Goal: Book appointment/travel/reservation

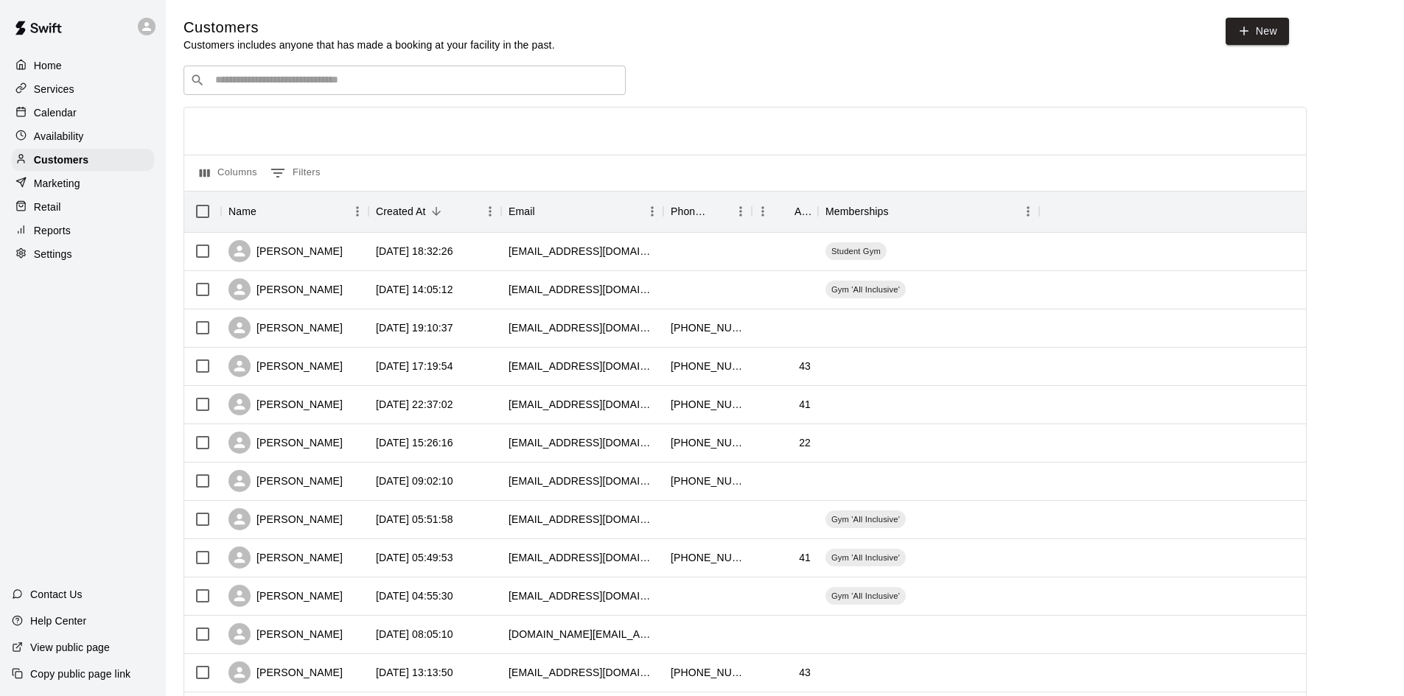
click at [67, 117] on p "Calendar" at bounding box center [55, 112] width 43 height 15
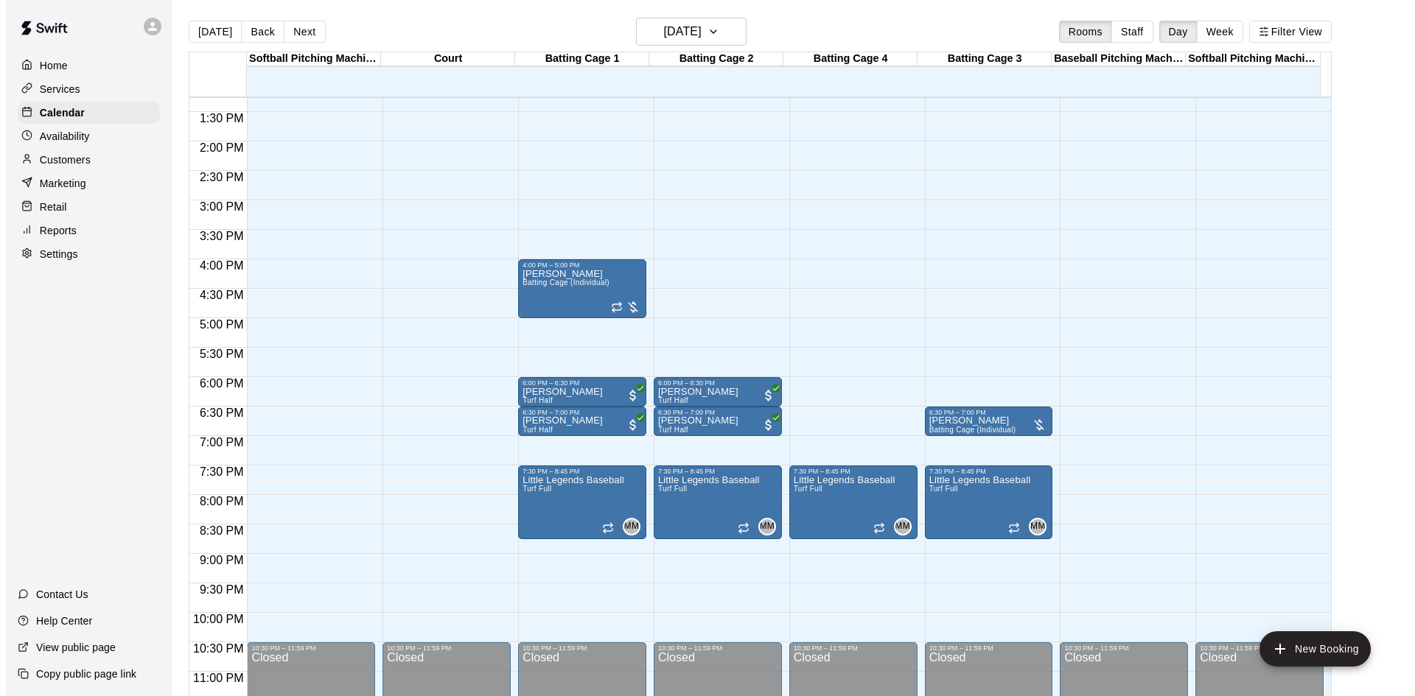
scroll to position [801, 0]
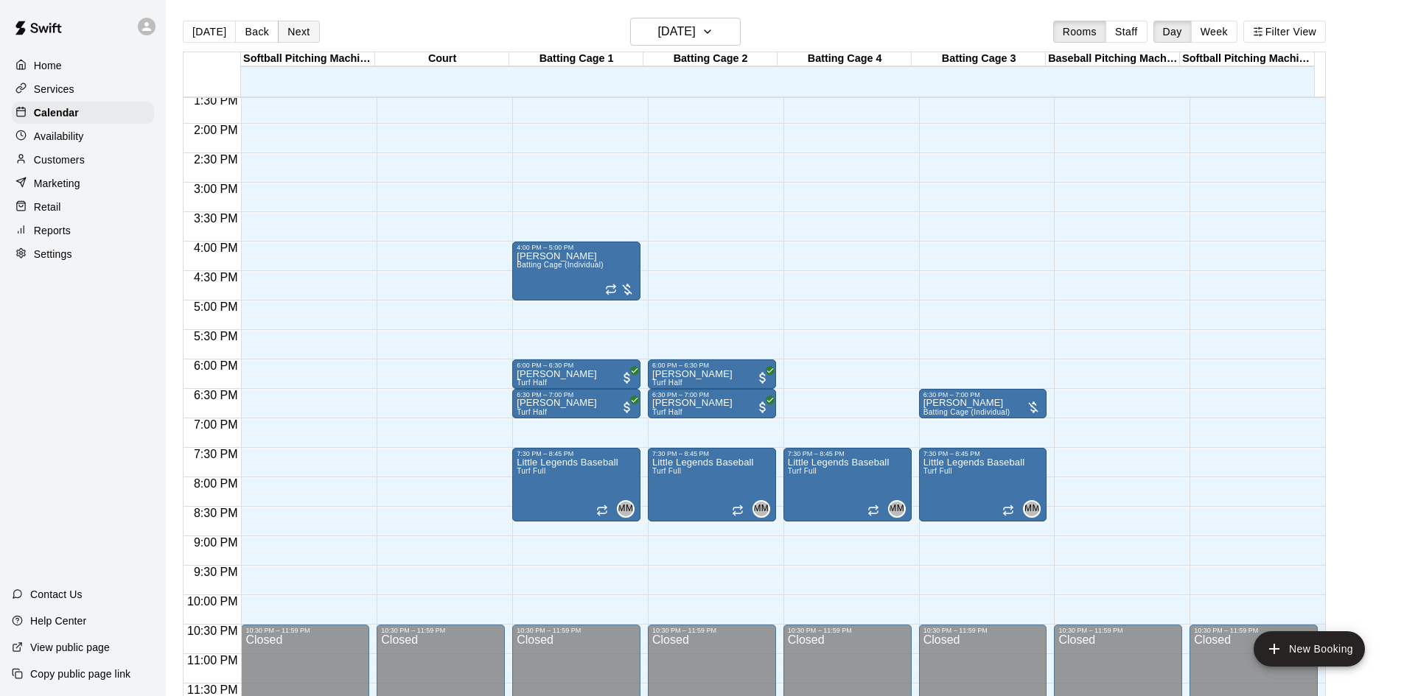
click at [291, 33] on button "Next" at bounding box center [298, 32] width 41 height 22
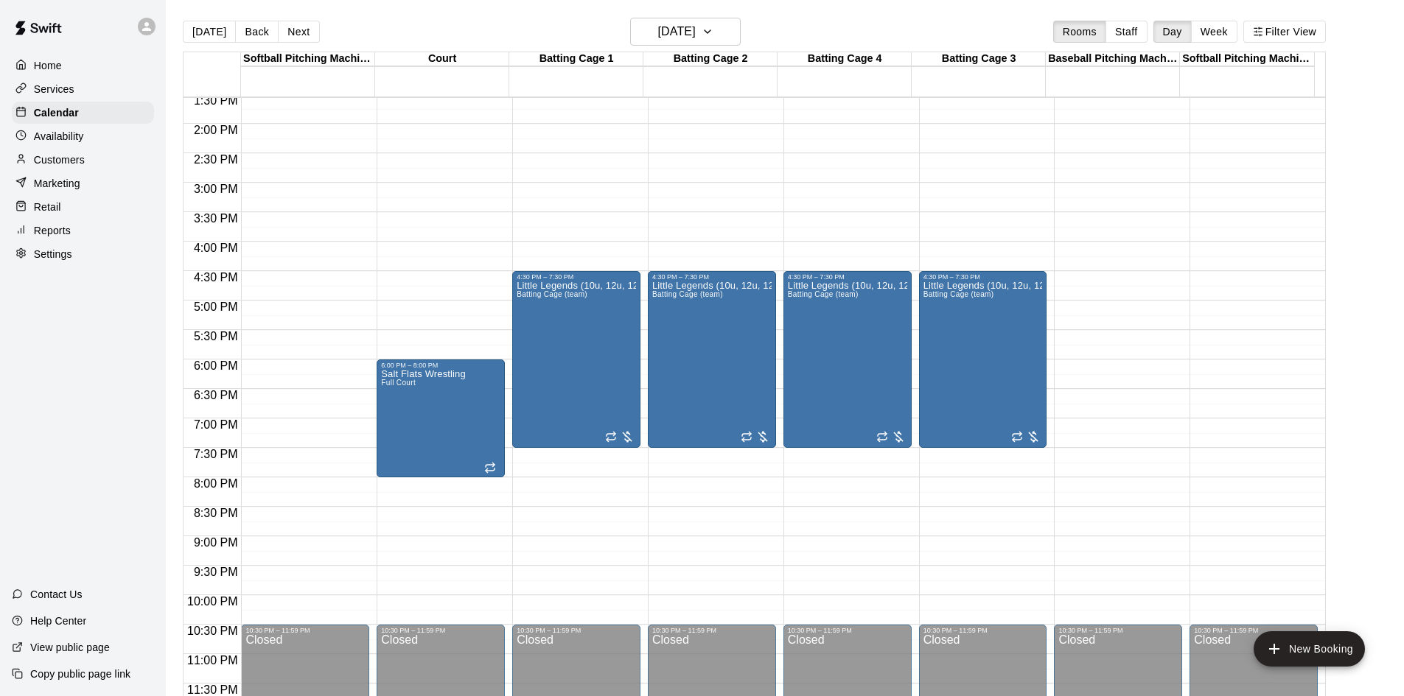
click at [586, 482] on div "12:00 AM – 5:00 AM Closed 4:30 PM – 7:30 PM Little Legends (10u, 12u, 12u) Batt…" at bounding box center [576, 5] width 128 height 1415
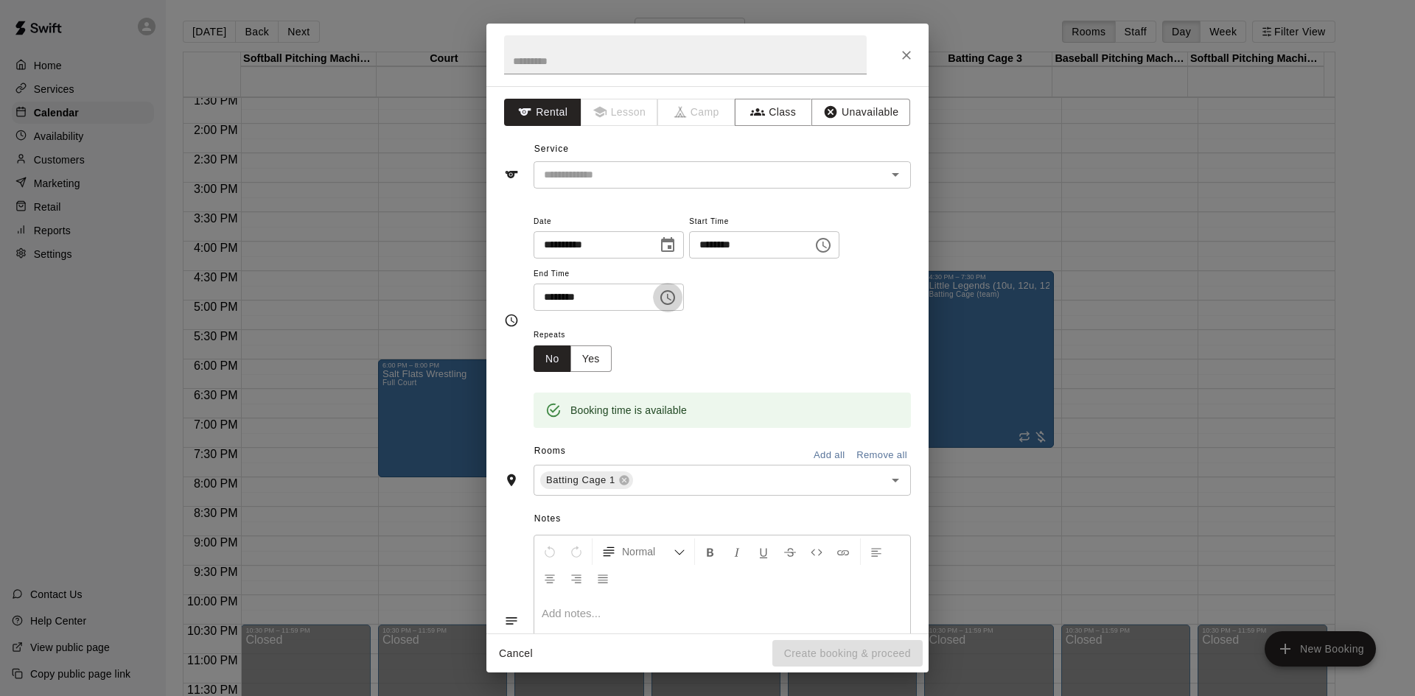
click at [677, 297] on icon "Choose time, selected time is 8:30 PM" at bounding box center [668, 298] width 18 height 18
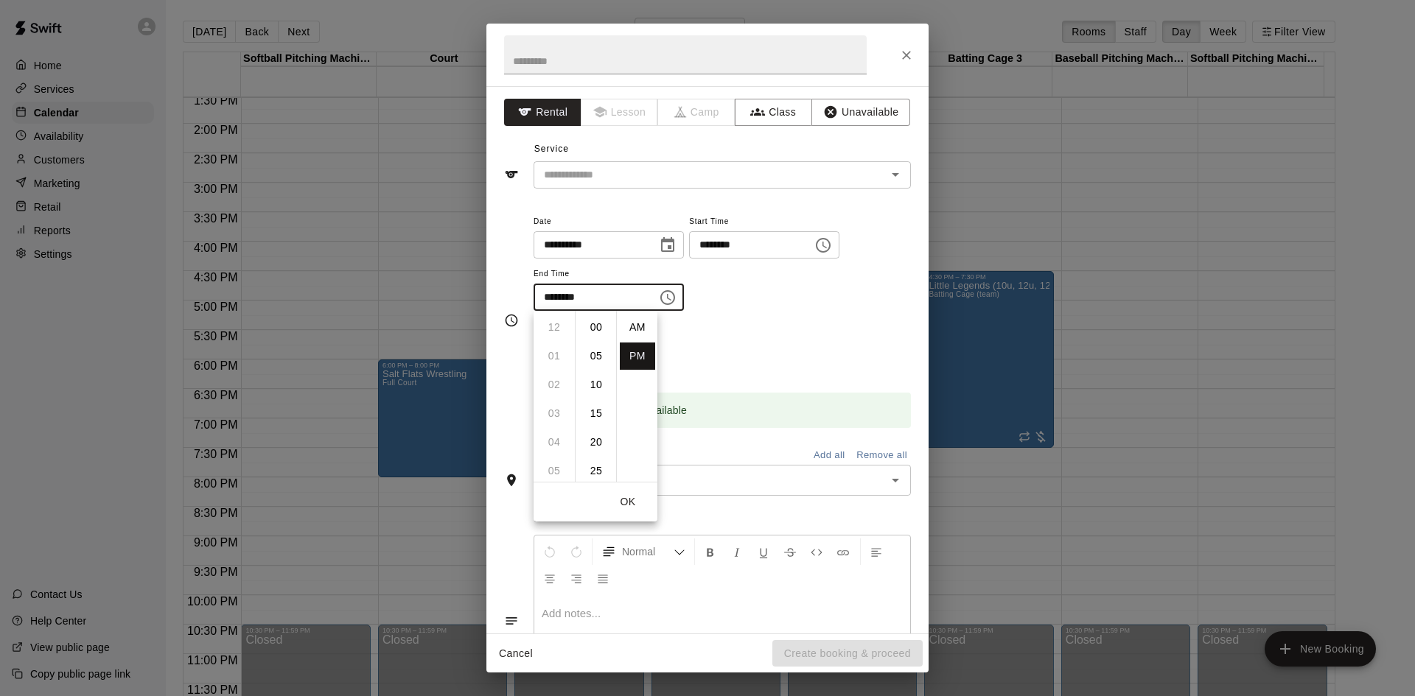
scroll to position [27, 0]
click at [551, 356] on li "09" at bounding box center [554, 356] width 35 height 27
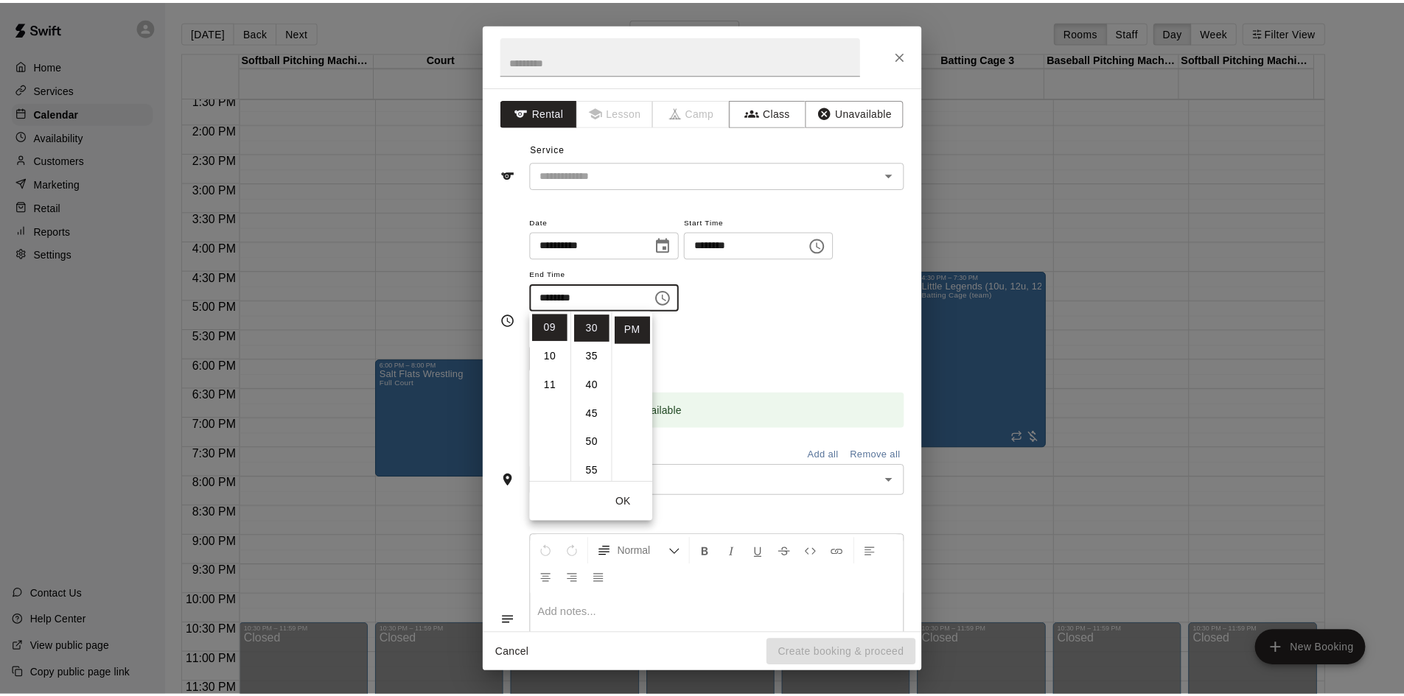
scroll to position [0, 0]
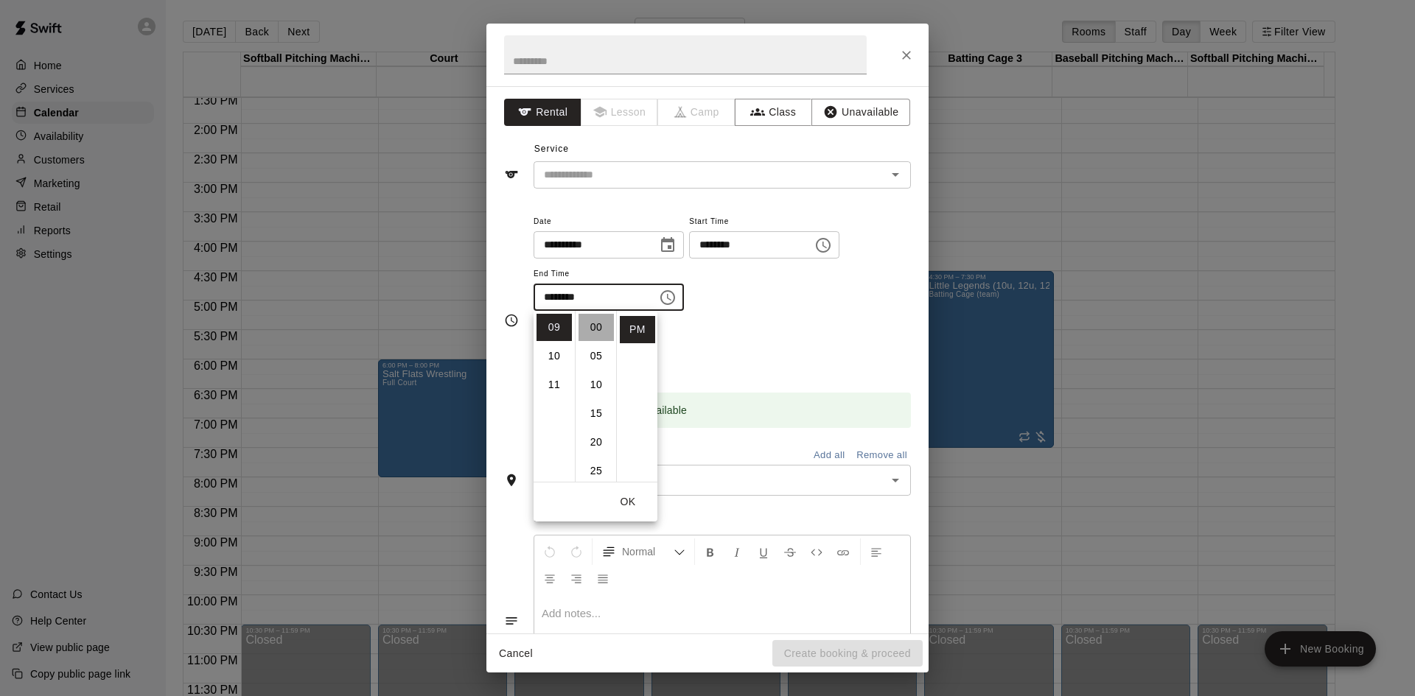
click at [594, 332] on li "00" at bounding box center [596, 327] width 35 height 27
type input "********"
click at [697, 338] on div "Repeats No Yes" at bounding box center [722, 349] width 377 height 46
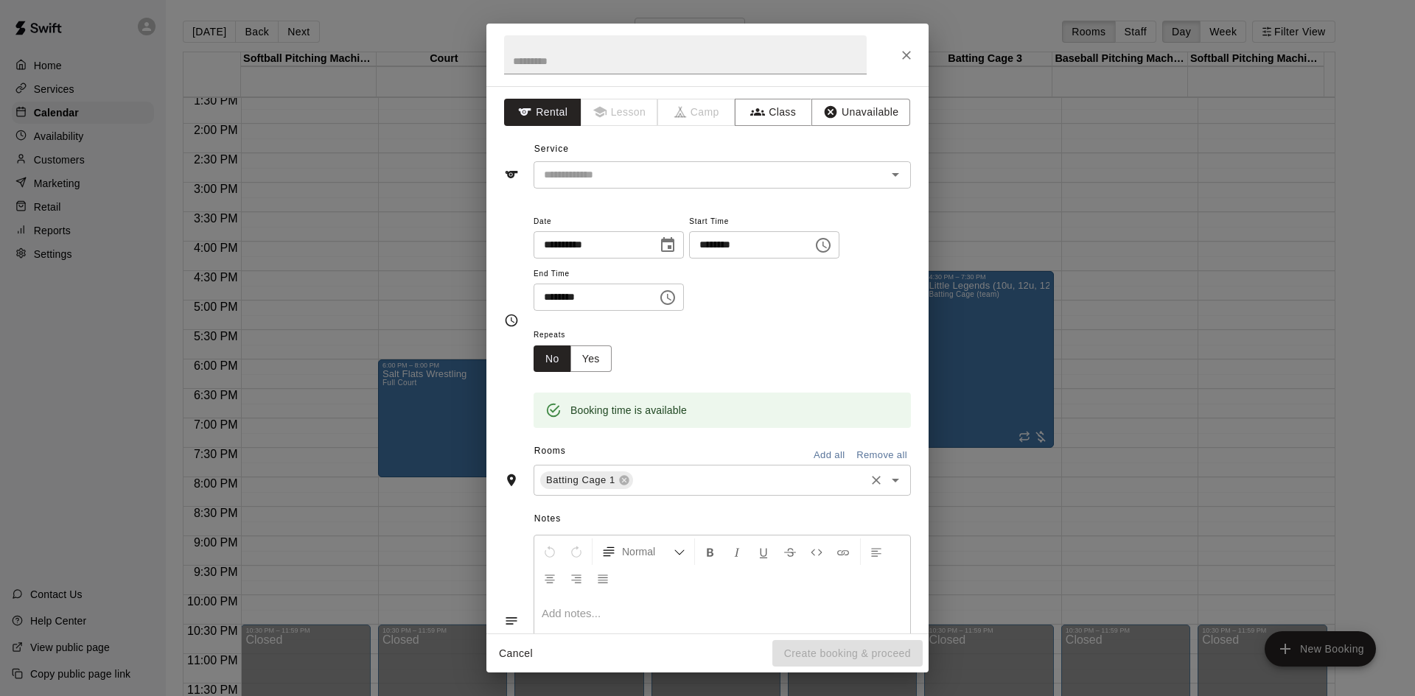
click at [709, 484] on input "text" at bounding box center [749, 481] width 228 height 18
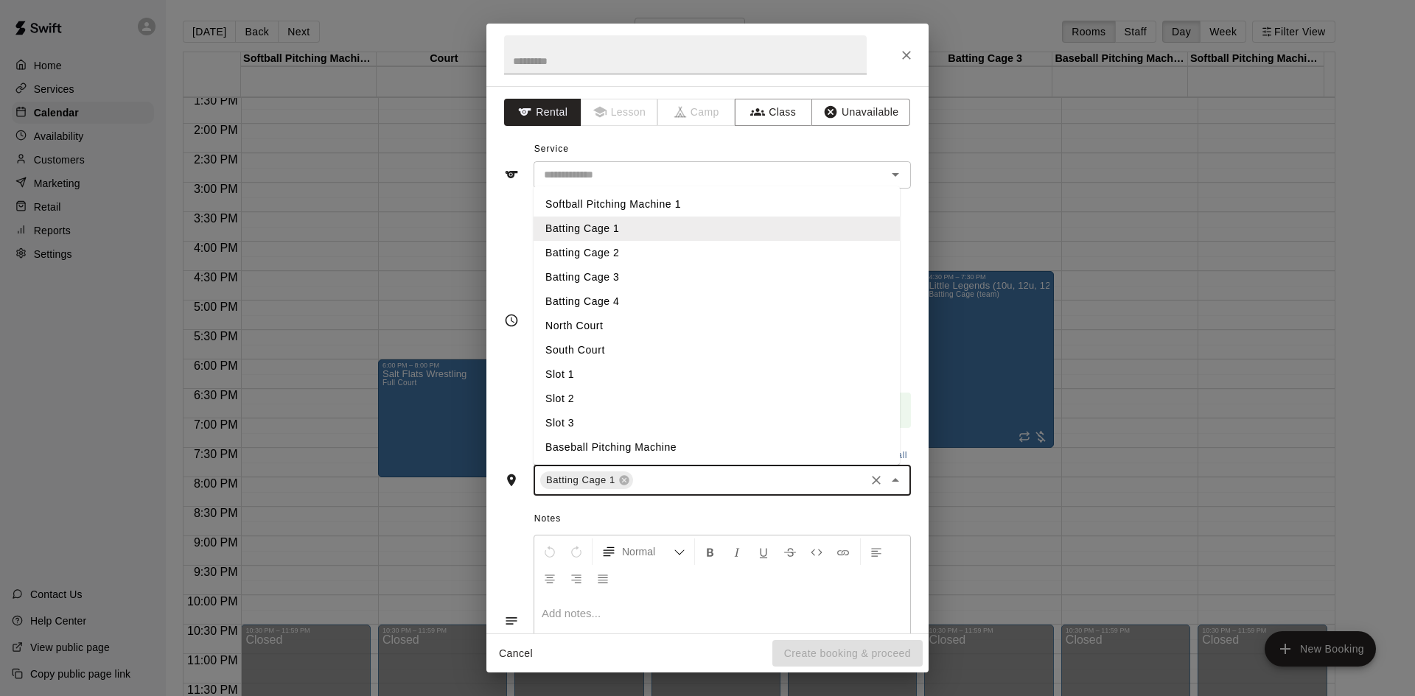
click at [630, 254] on li "Batting Cage 2" at bounding box center [717, 253] width 366 height 24
click at [756, 477] on input "text" at bounding box center [798, 481] width 130 height 18
click at [658, 276] on li "Batting Cage 3" at bounding box center [717, 277] width 366 height 24
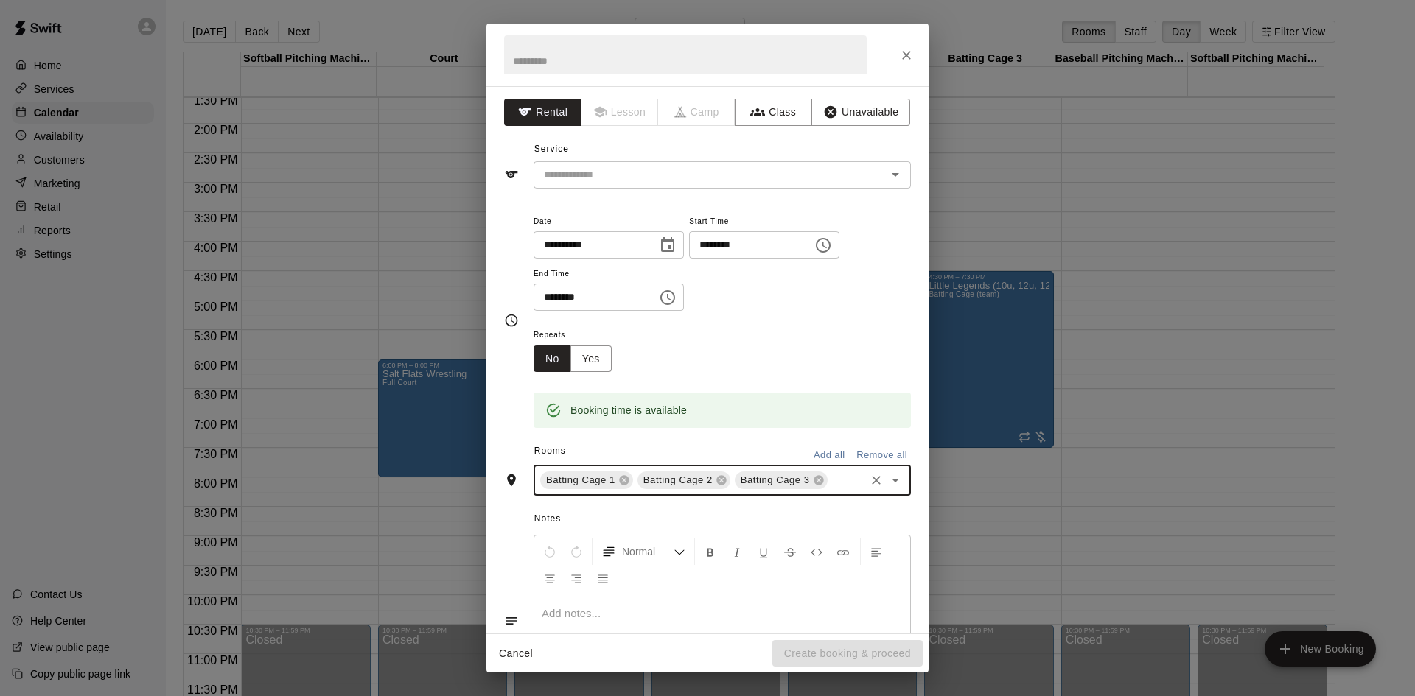
click at [830, 490] on input "text" at bounding box center [846, 481] width 33 height 18
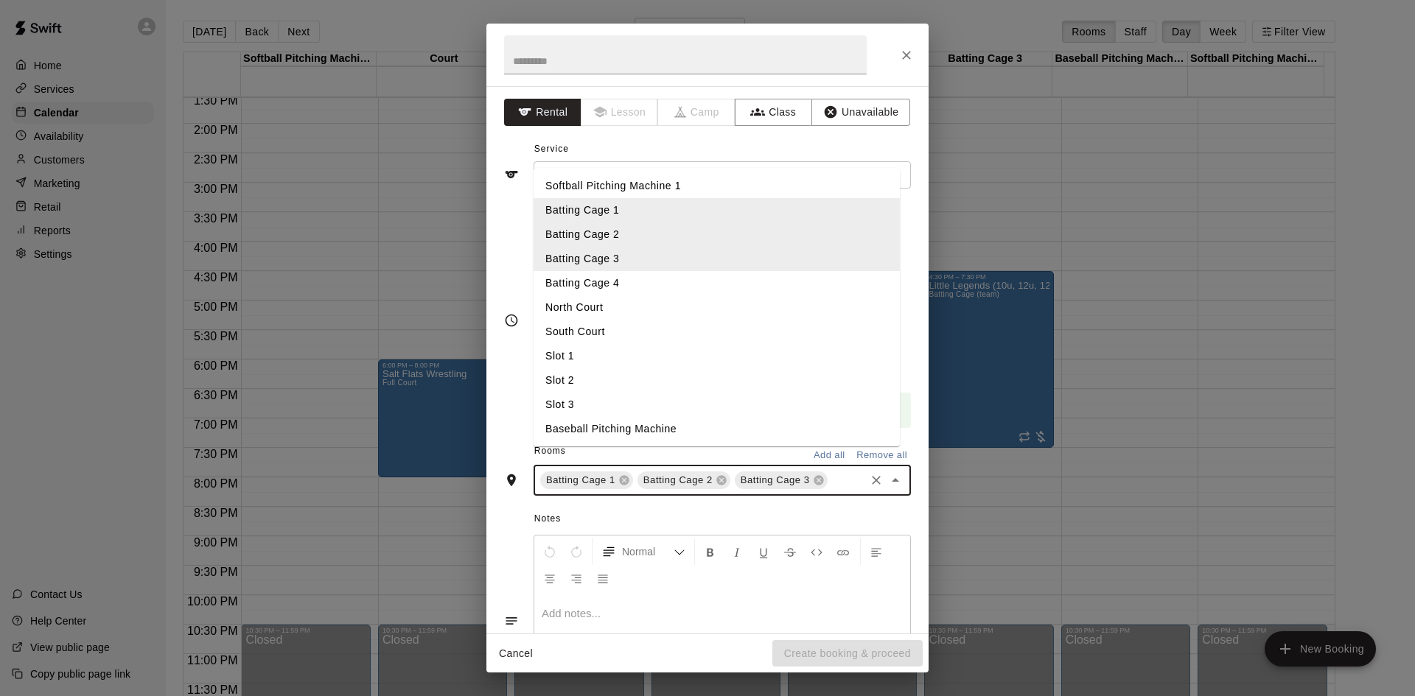
click at [663, 296] on li "Batting Cage 4" at bounding box center [717, 283] width 366 height 24
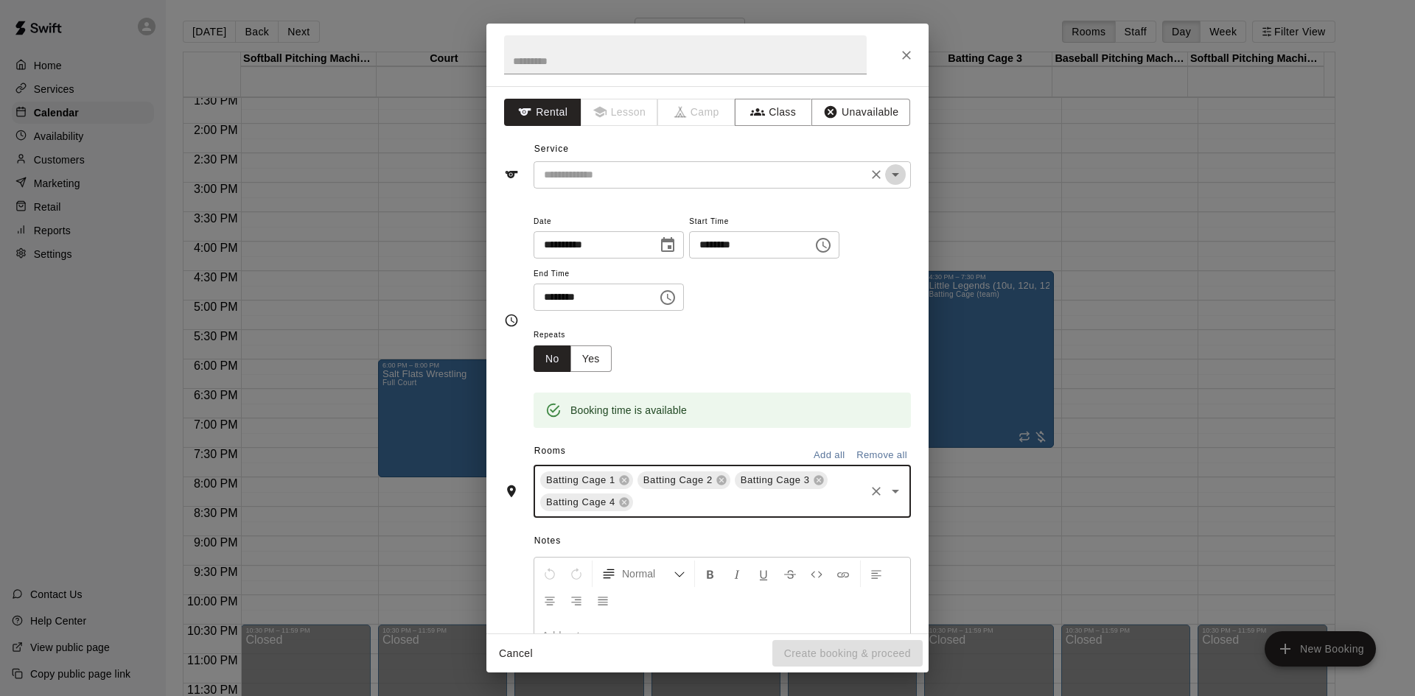
click at [887, 170] on icon "Open" at bounding box center [896, 175] width 18 height 18
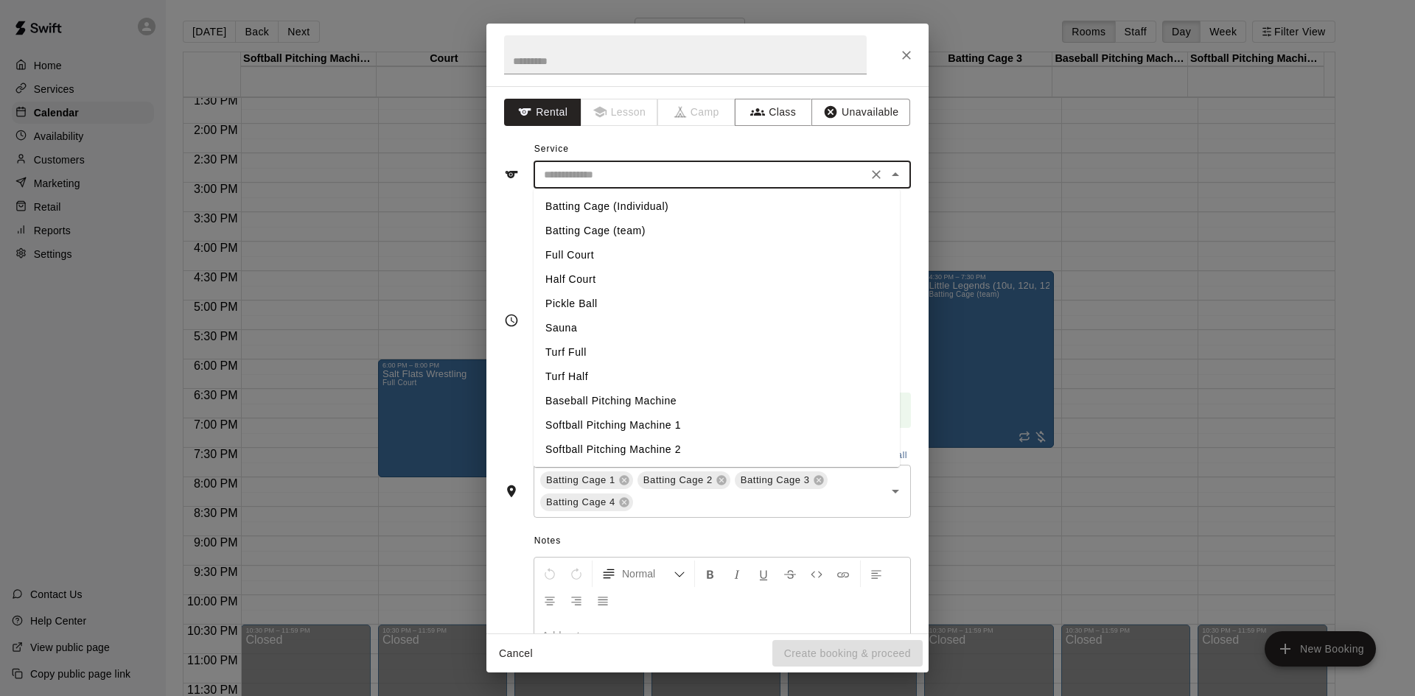
click at [574, 355] on li "Turf Full" at bounding box center [717, 352] width 366 height 24
type input "*********"
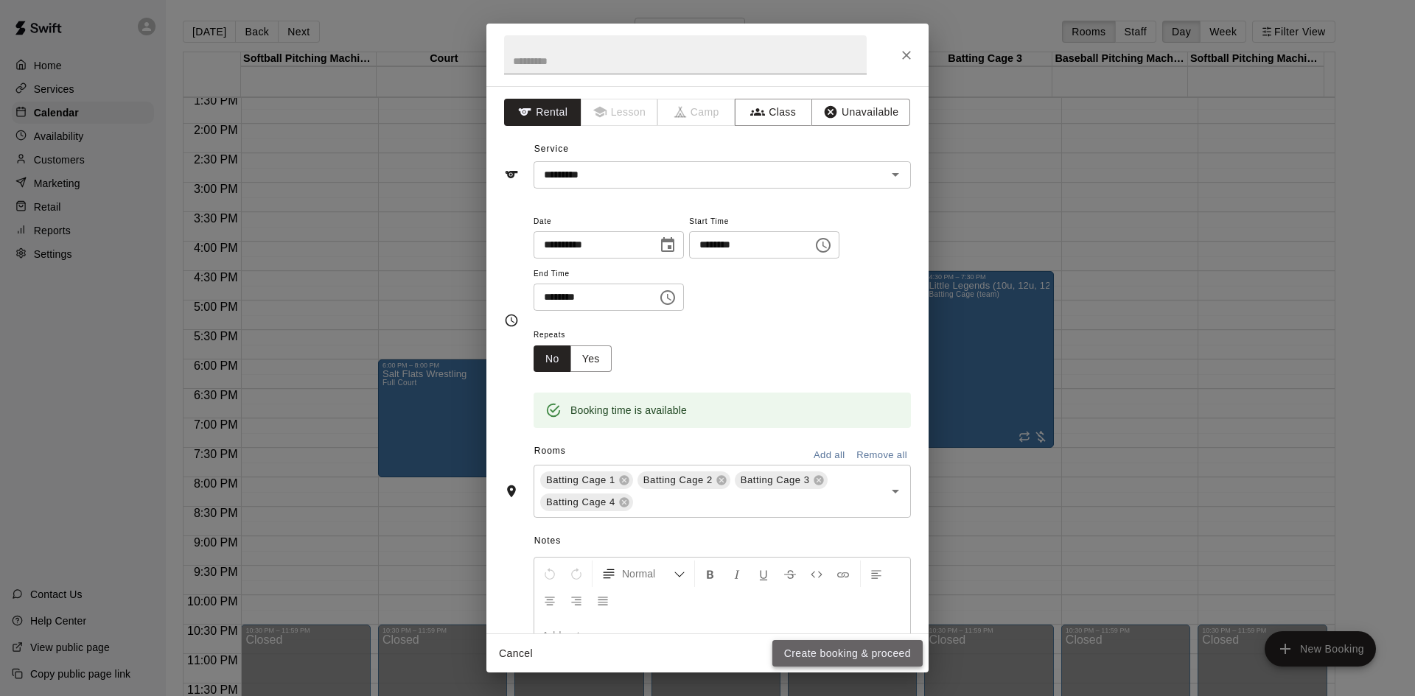
click at [831, 656] on button "Create booking & proceed" at bounding box center [847, 653] width 150 height 27
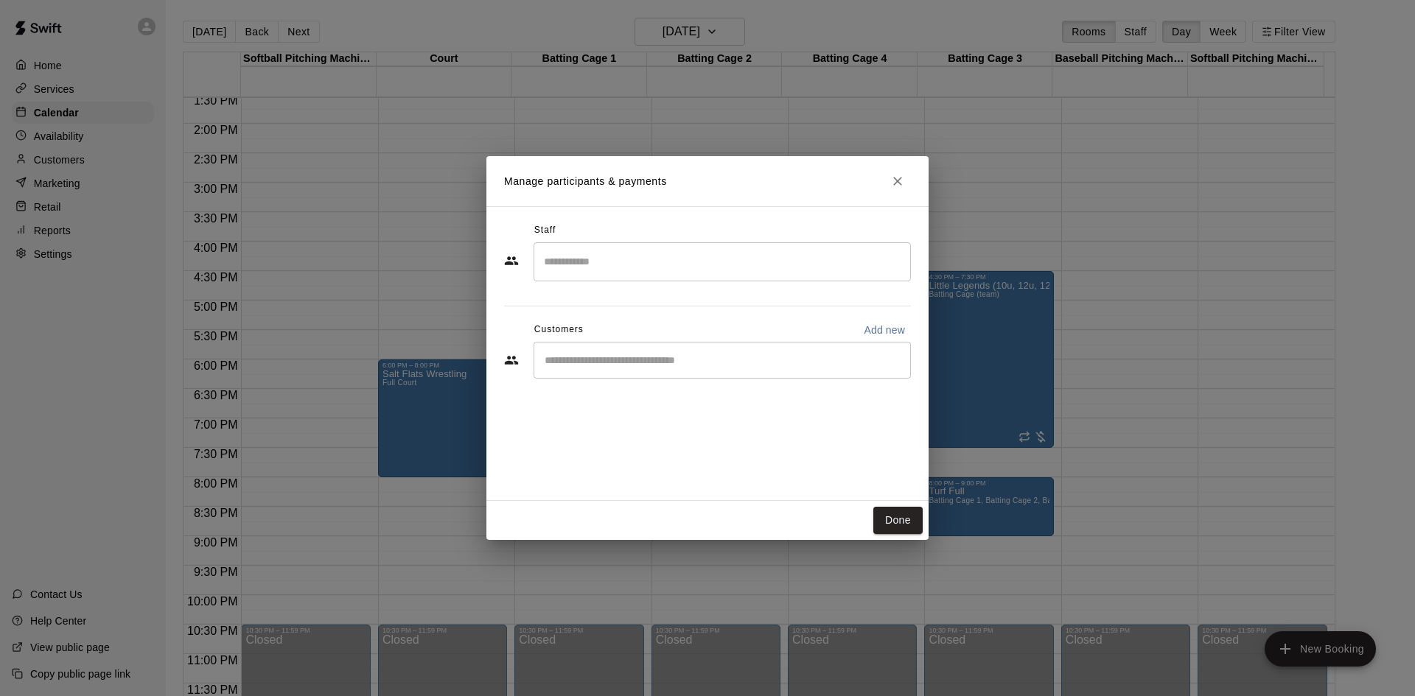
click at [652, 352] on div "​" at bounding box center [722, 360] width 377 height 37
type input "*****"
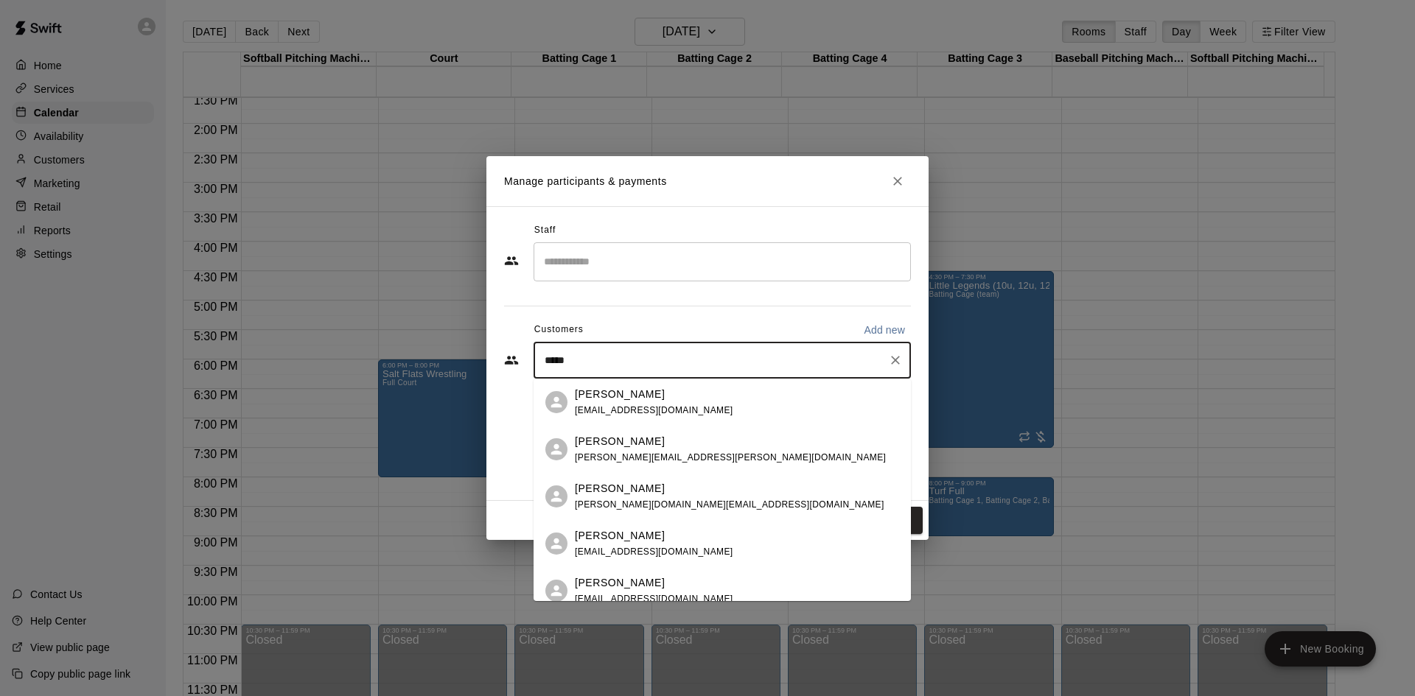
click at [650, 442] on p "[PERSON_NAME]" at bounding box center [620, 441] width 90 height 15
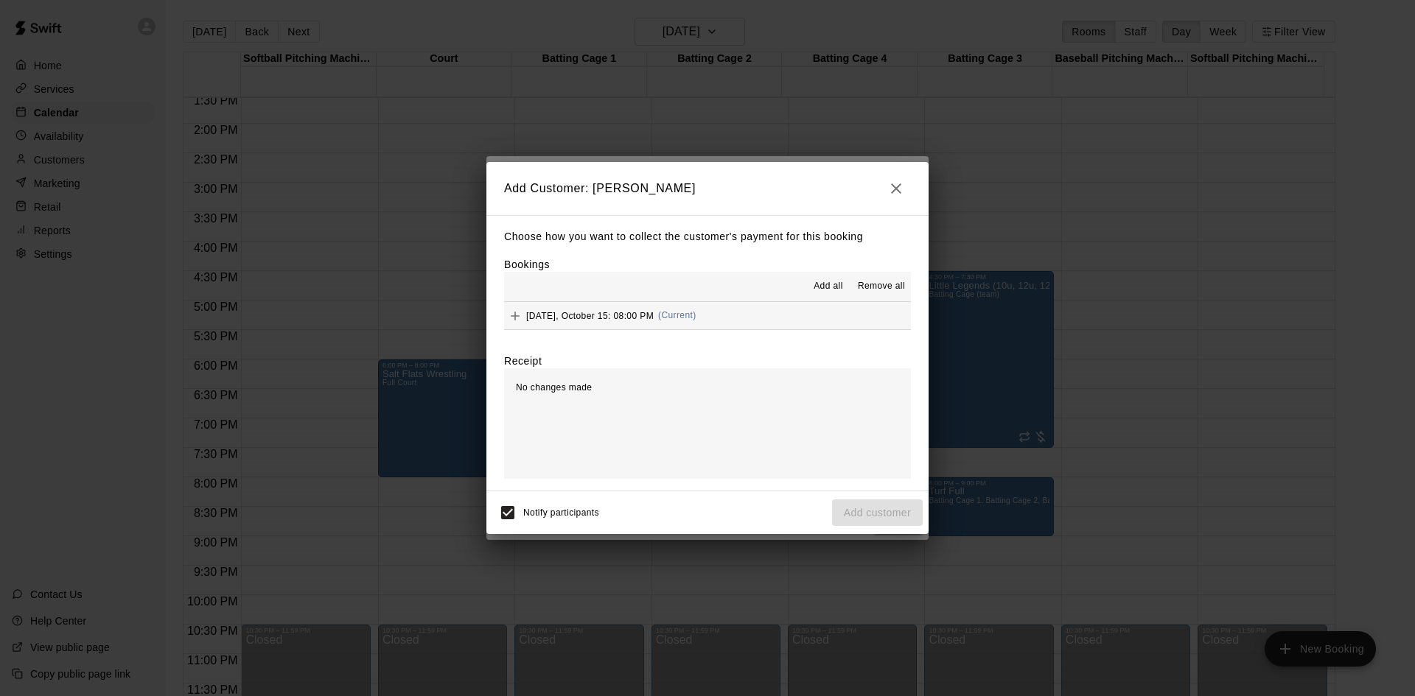
click at [821, 282] on span "Add all" at bounding box center [828, 286] width 29 height 15
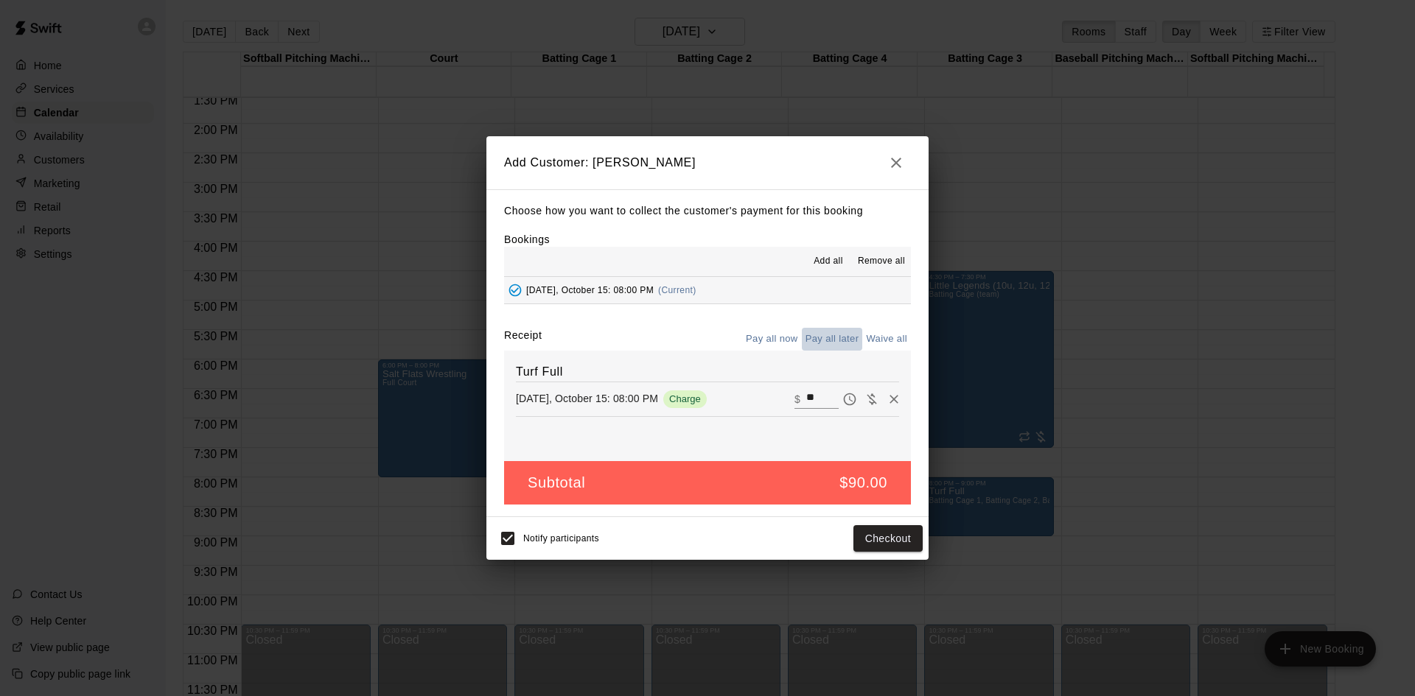
click at [819, 335] on button "Pay all later" at bounding box center [832, 339] width 61 height 23
click at [876, 539] on button "Add customer" at bounding box center [877, 538] width 91 height 27
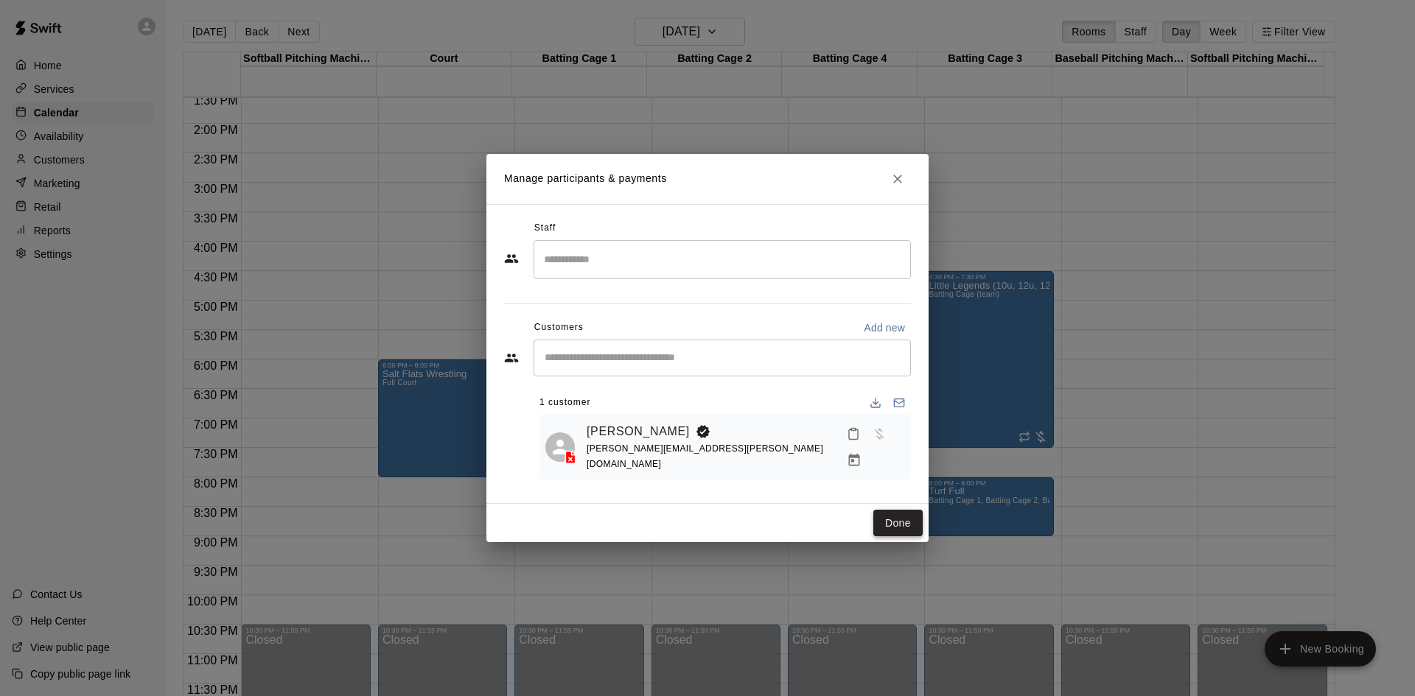
click at [895, 523] on button "Done" at bounding box center [897, 523] width 49 height 27
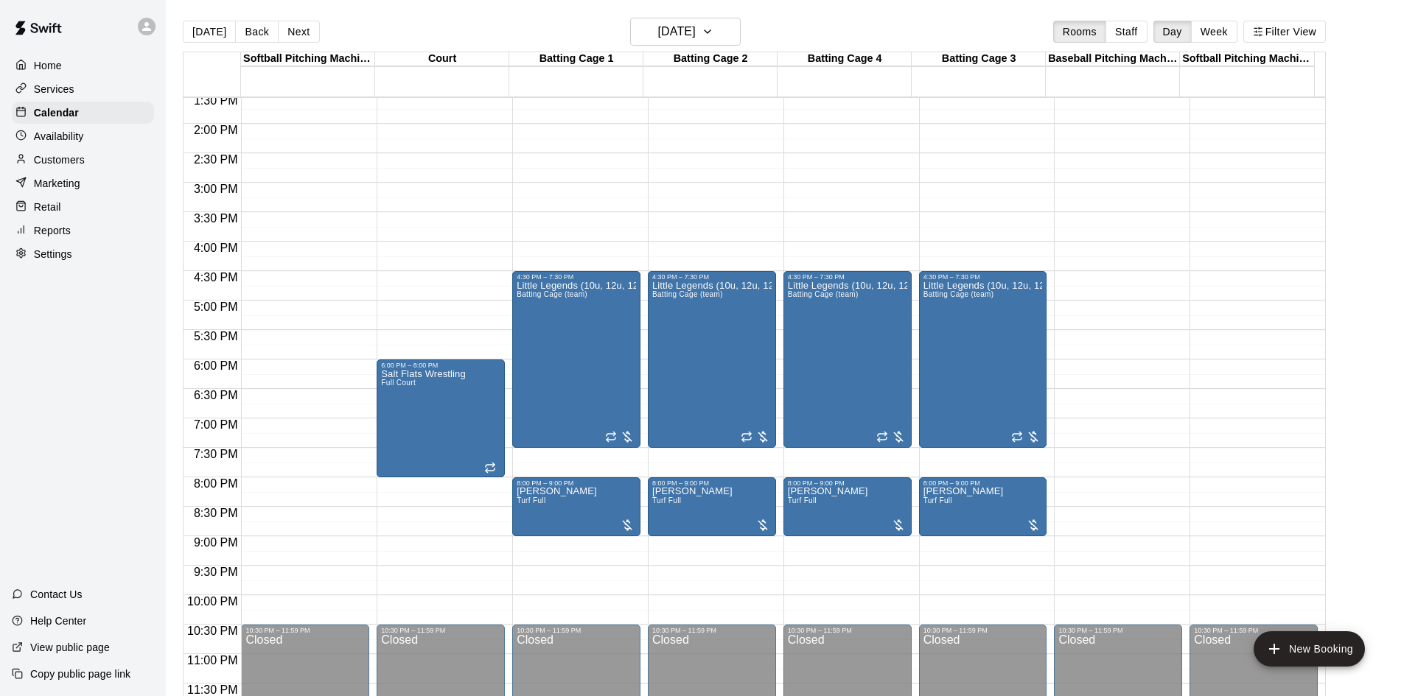
click at [113, 158] on div "Customers" at bounding box center [83, 160] width 142 height 22
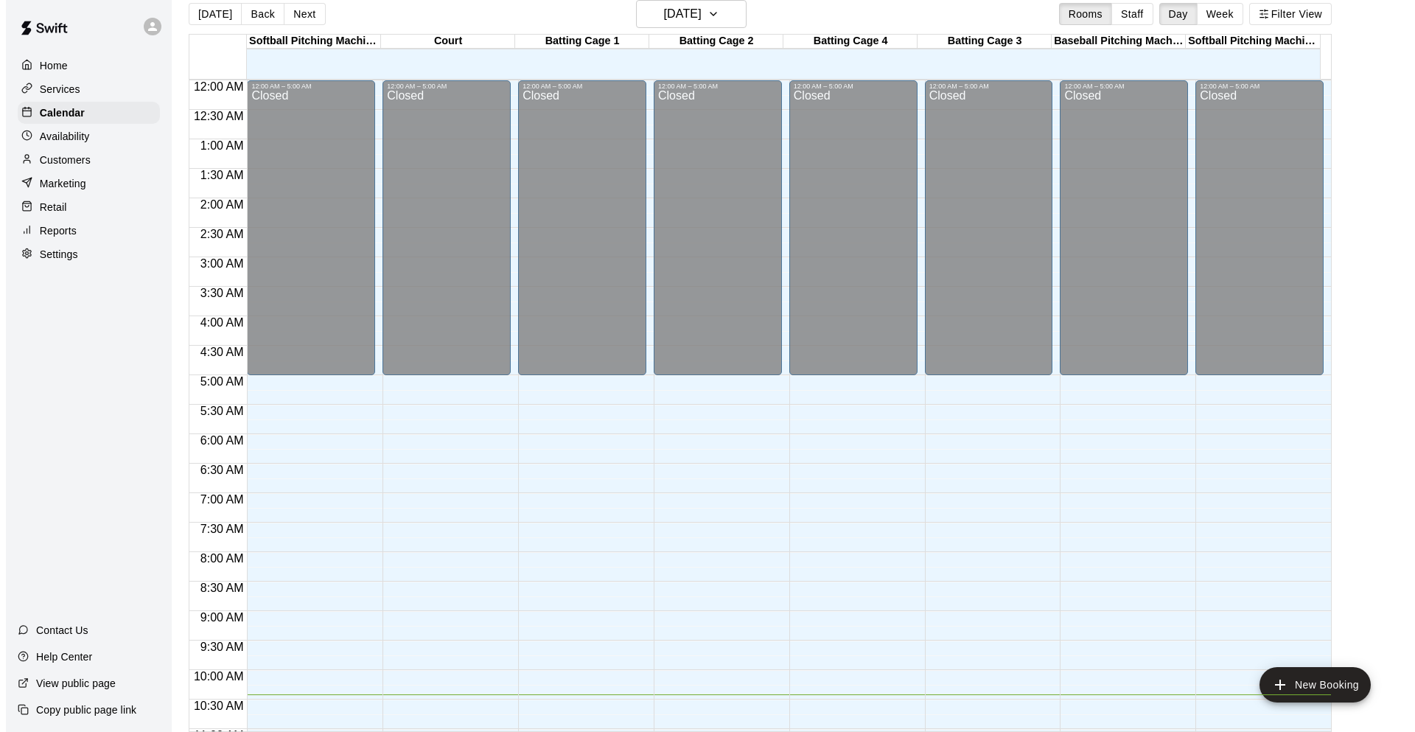
scroll to position [692, 0]
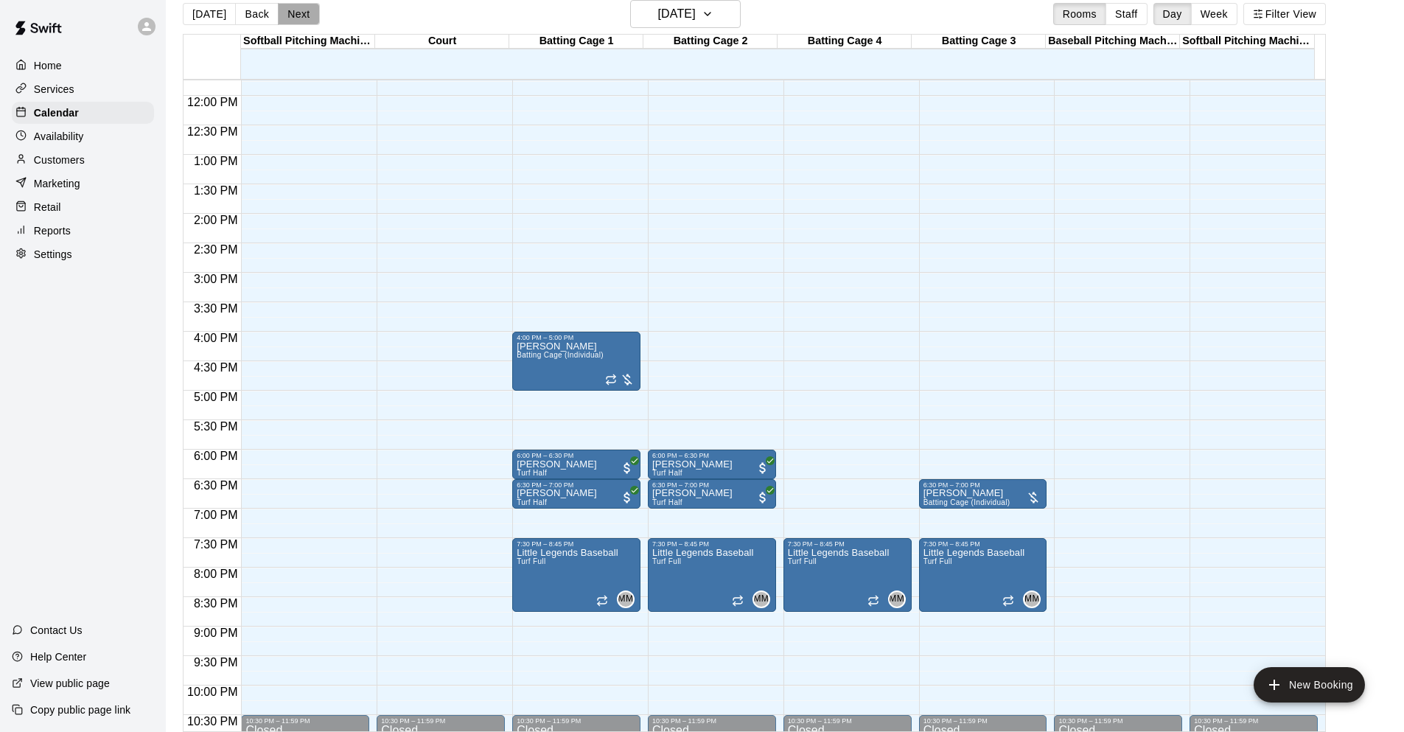
click at [309, 21] on button "Next" at bounding box center [298, 14] width 41 height 22
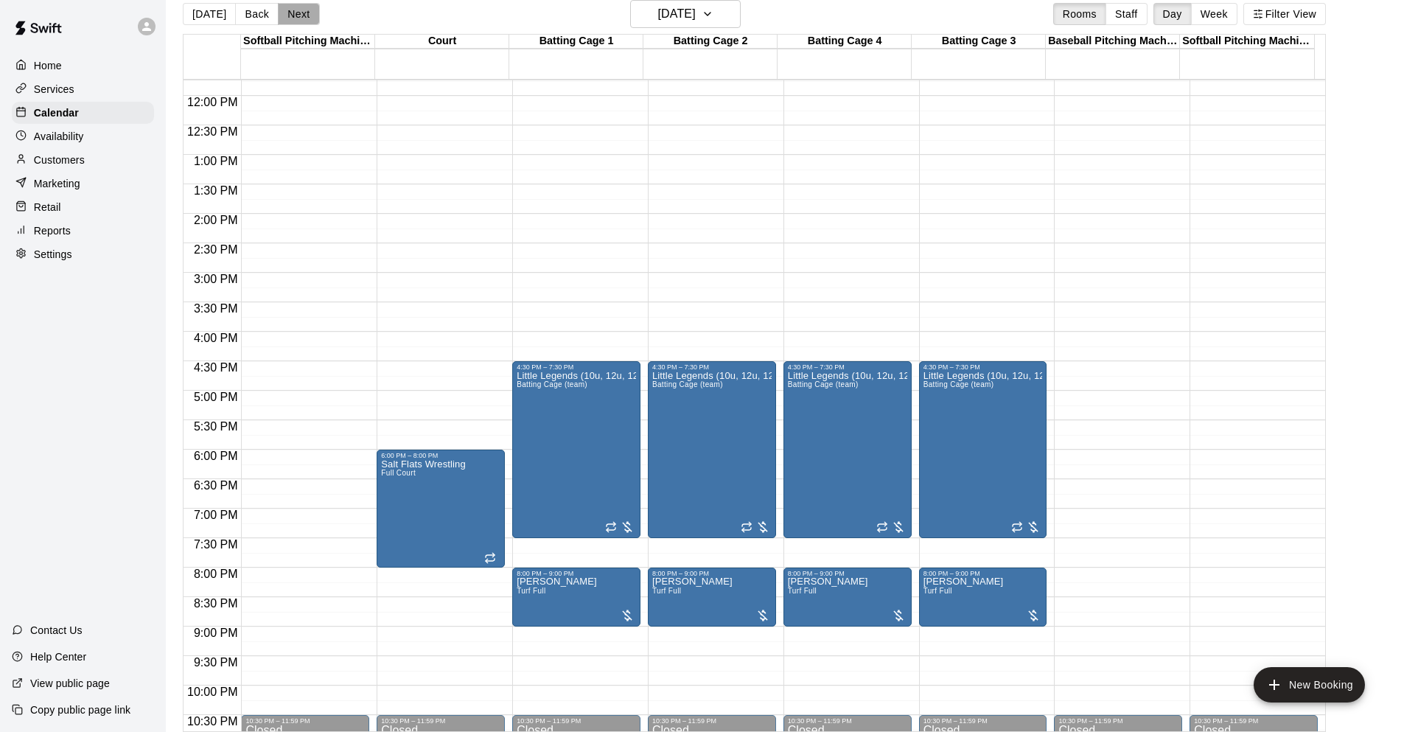
click at [309, 21] on button "Next" at bounding box center [298, 14] width 41 height 22
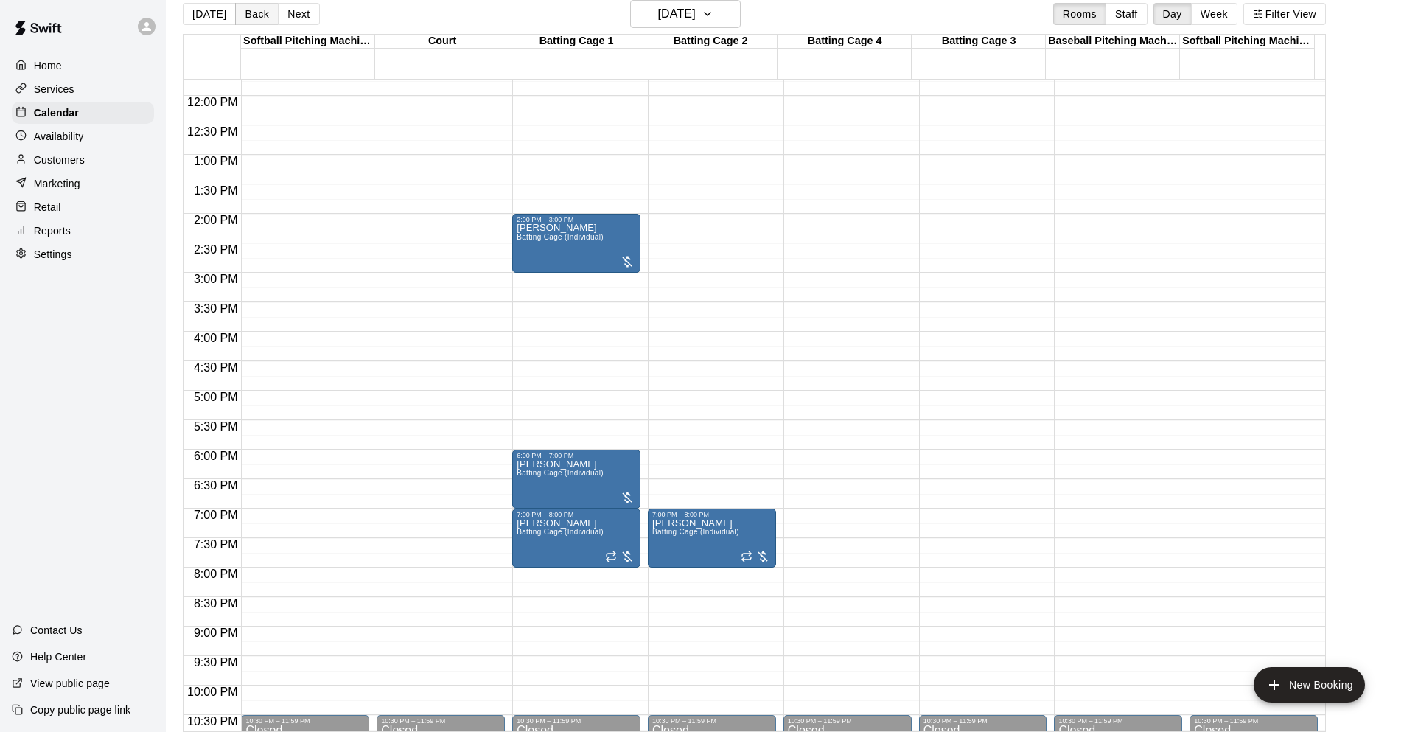
click at [262, 17] on button "Back" at bounding box center [256, 14] width 43 height 22
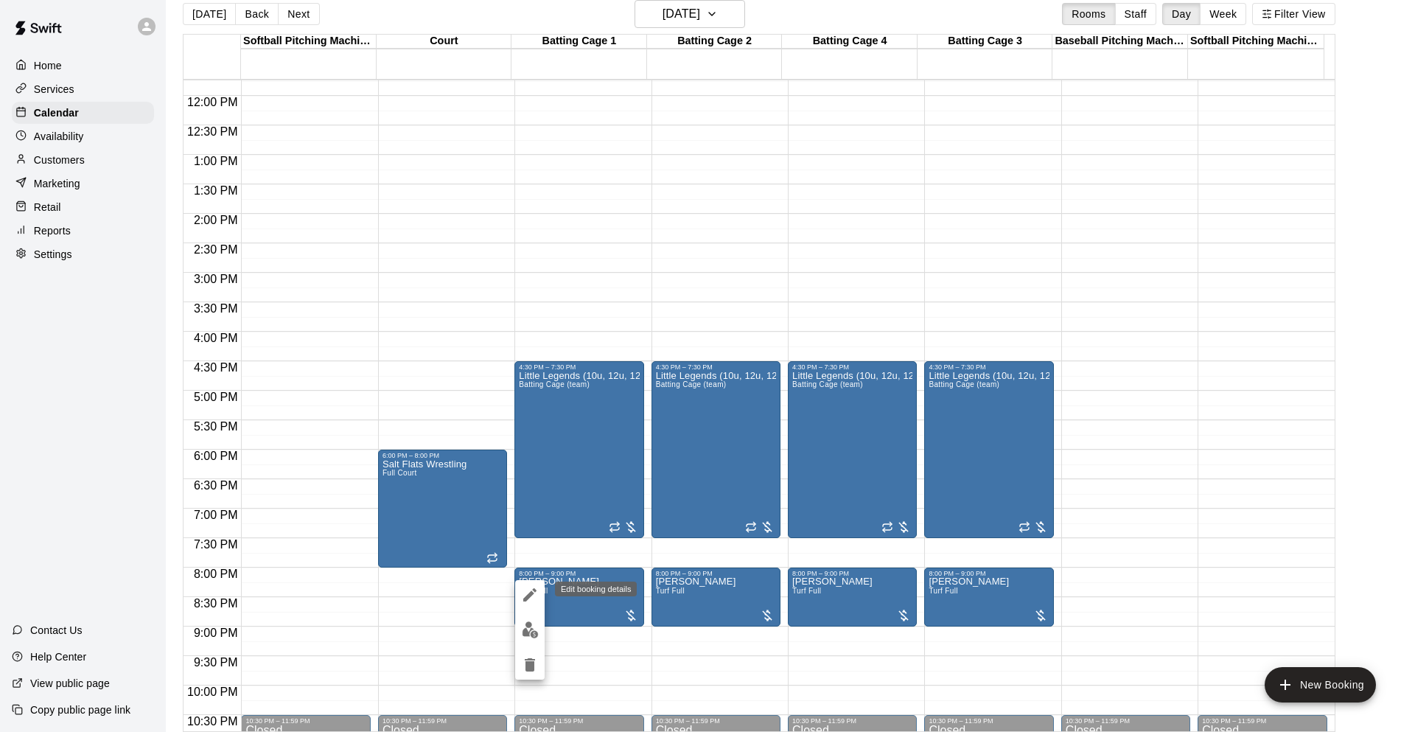
click at [537, 587] on icon "edit" at bounding box center [530, 595] width 18 height 18
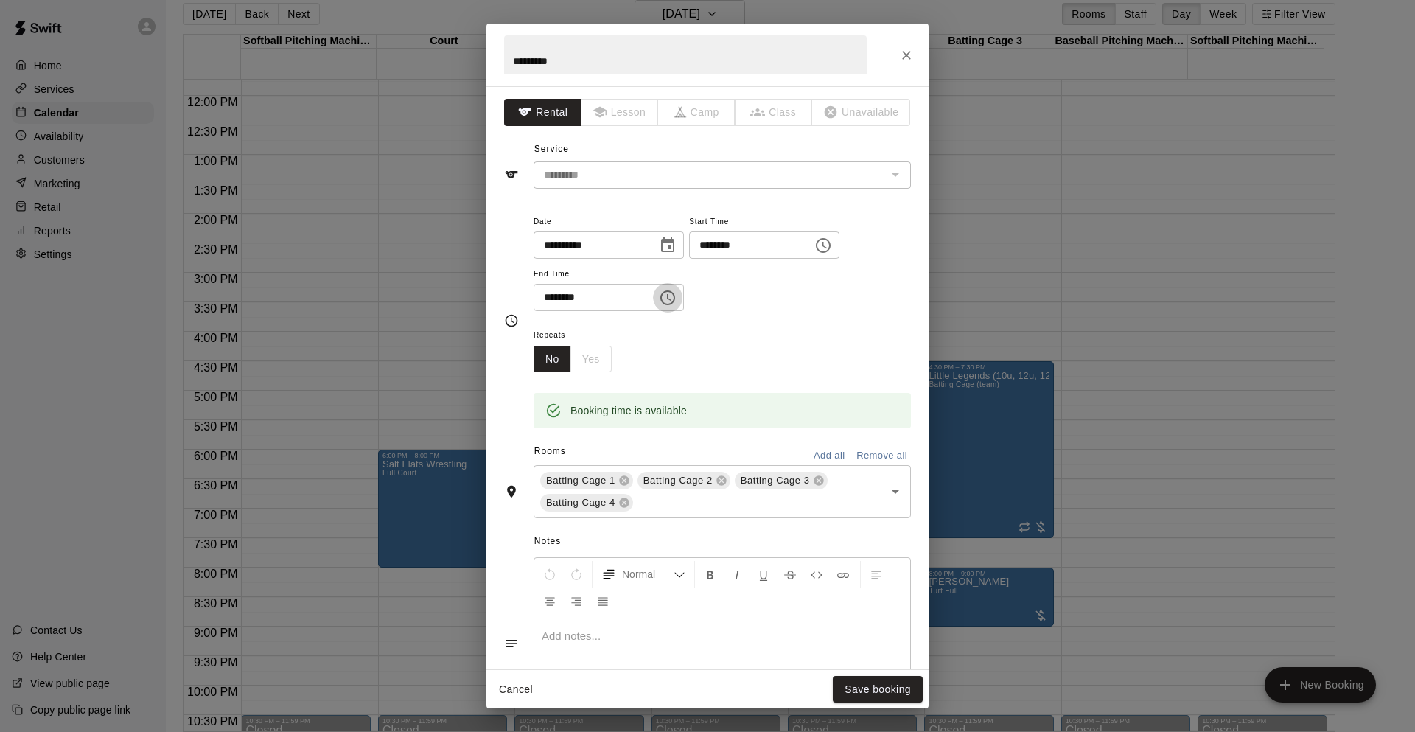
click at [677, 299] on icon "Choose time, selected time is 9:00 PM" at bounding box center [668, 298] width 18 height 18
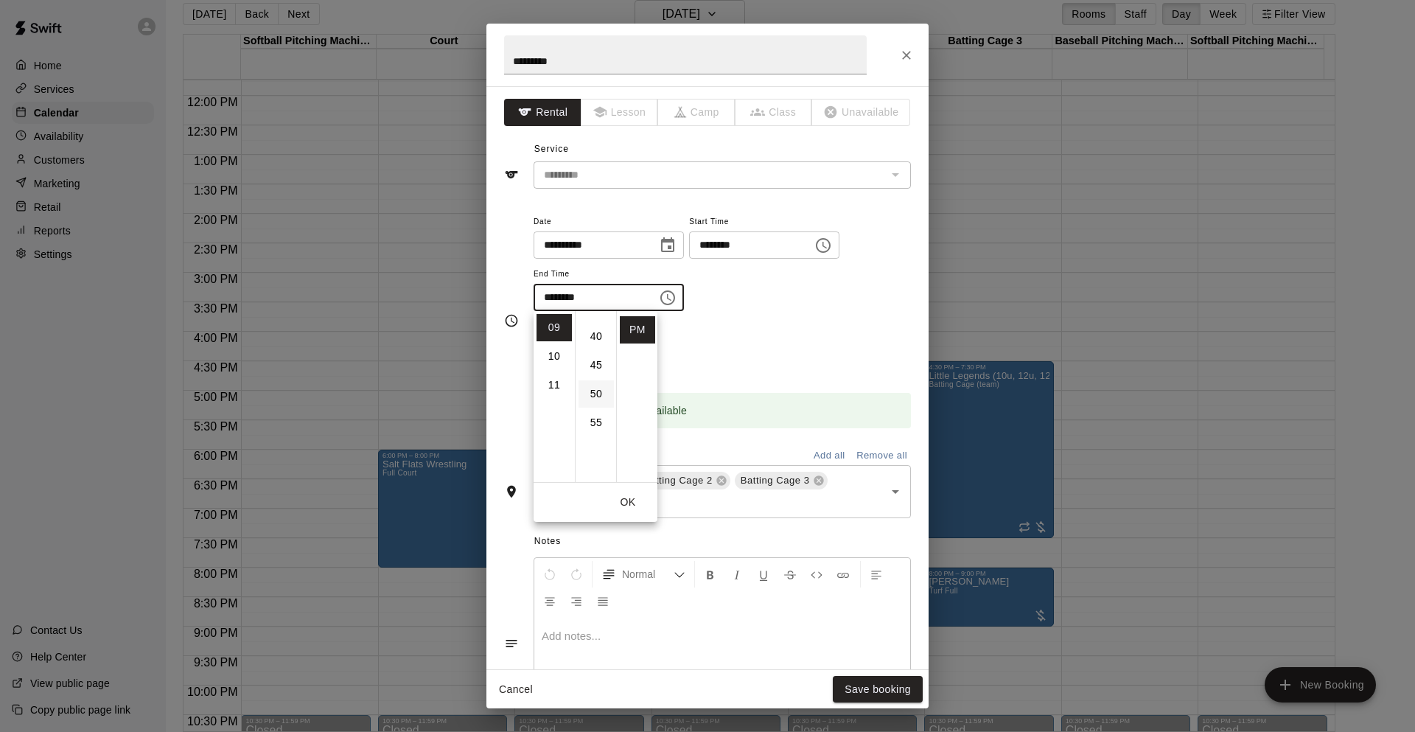
scroll to position [147, 0]
click at [599, 357] on li "30" at bounding box center [596, 352] width 35 height 27
type input "********"
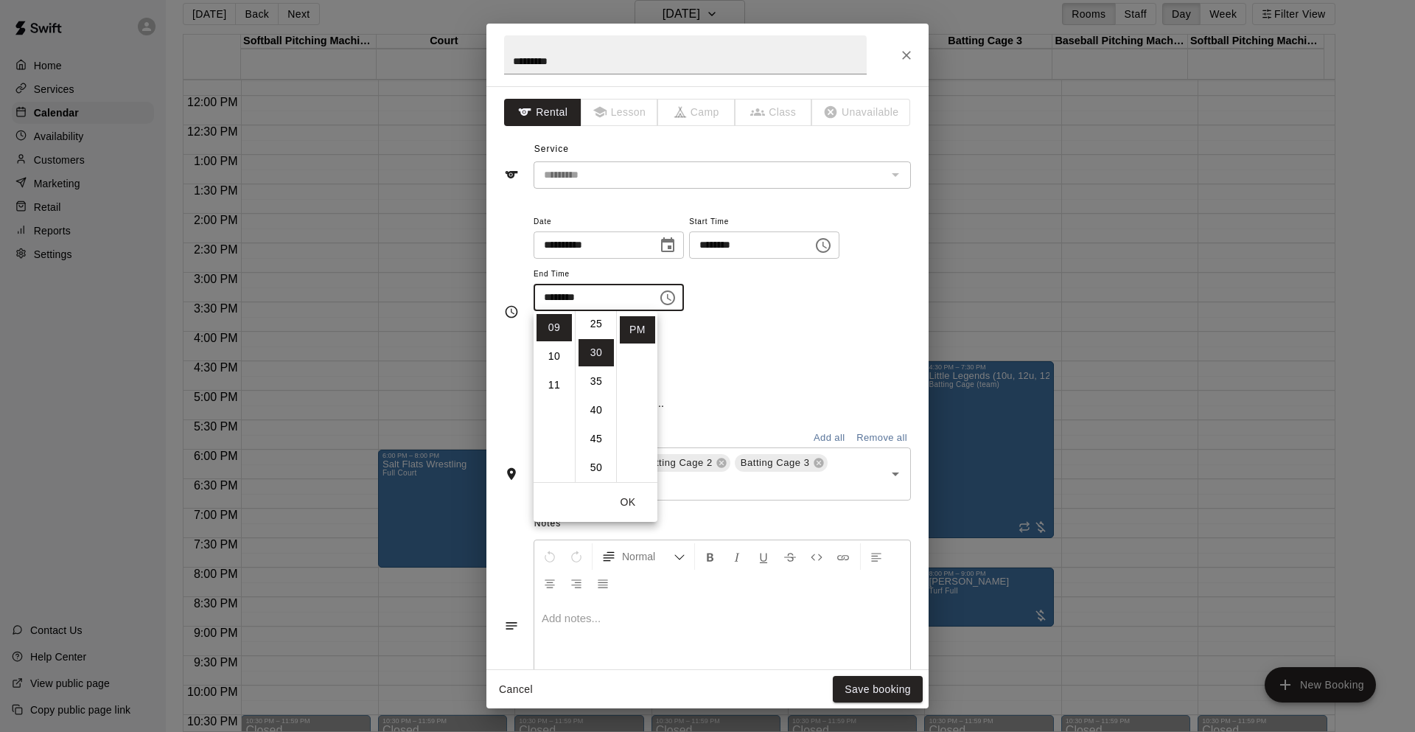
scroll to position [172, 0]
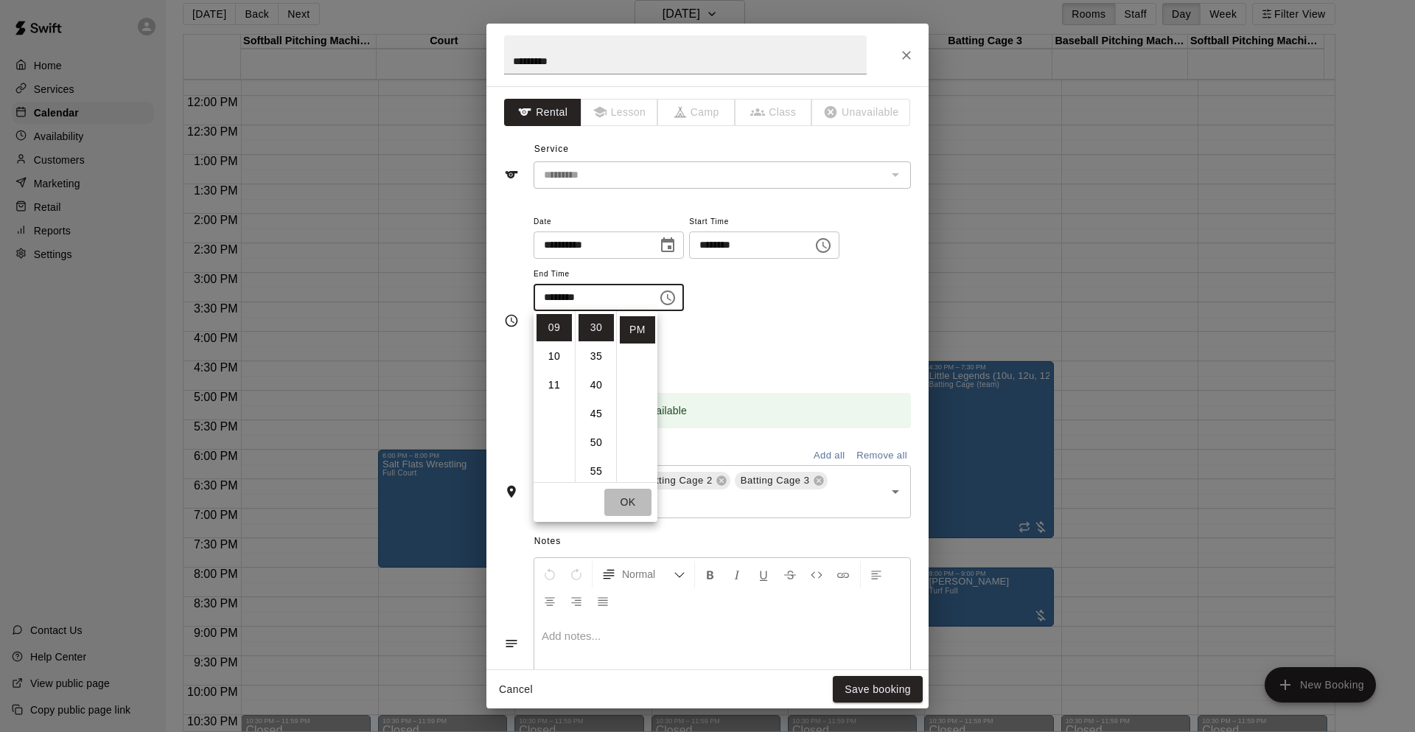
click at [630, 498] on button "OK" at bounding box center [627, 502] width 47 height 27
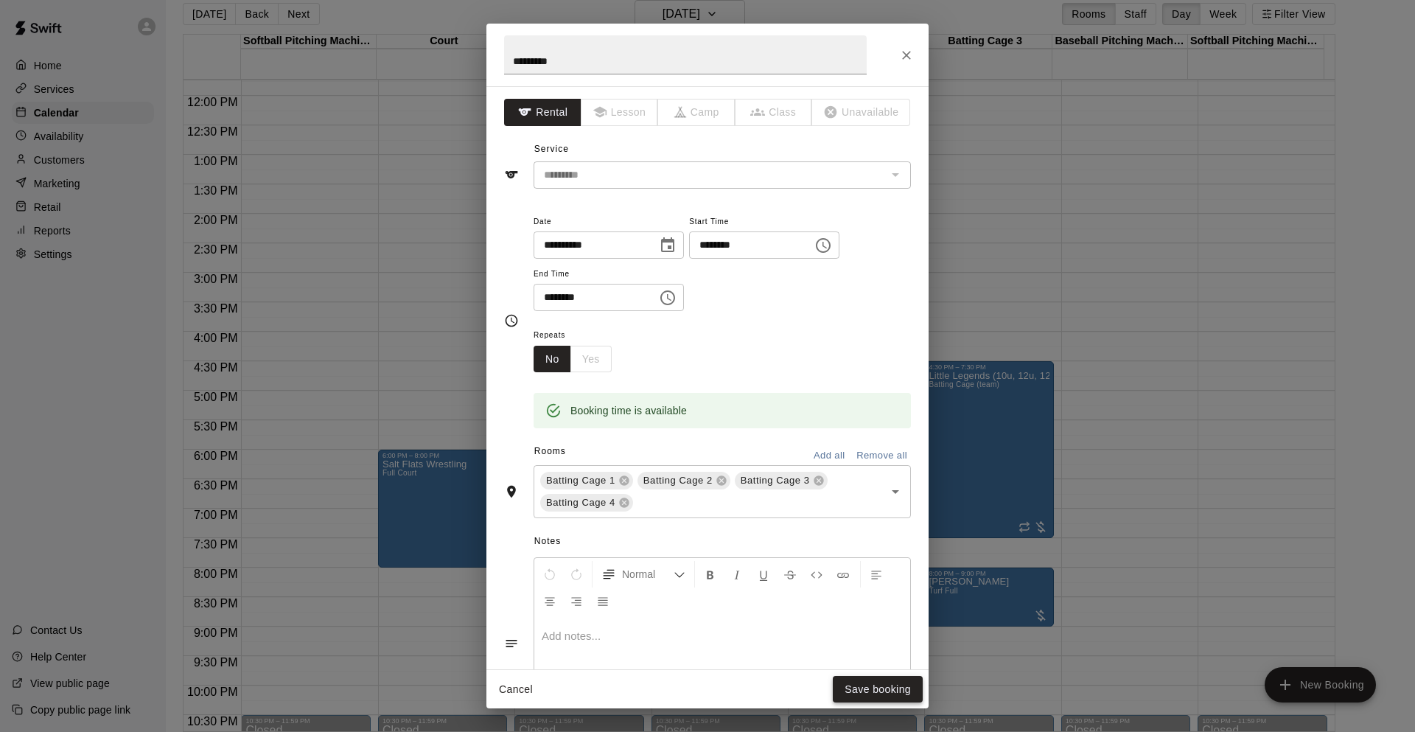
click at [857, 681] on button "Save booking" at bounding box center [878, 689] width 90 height 27
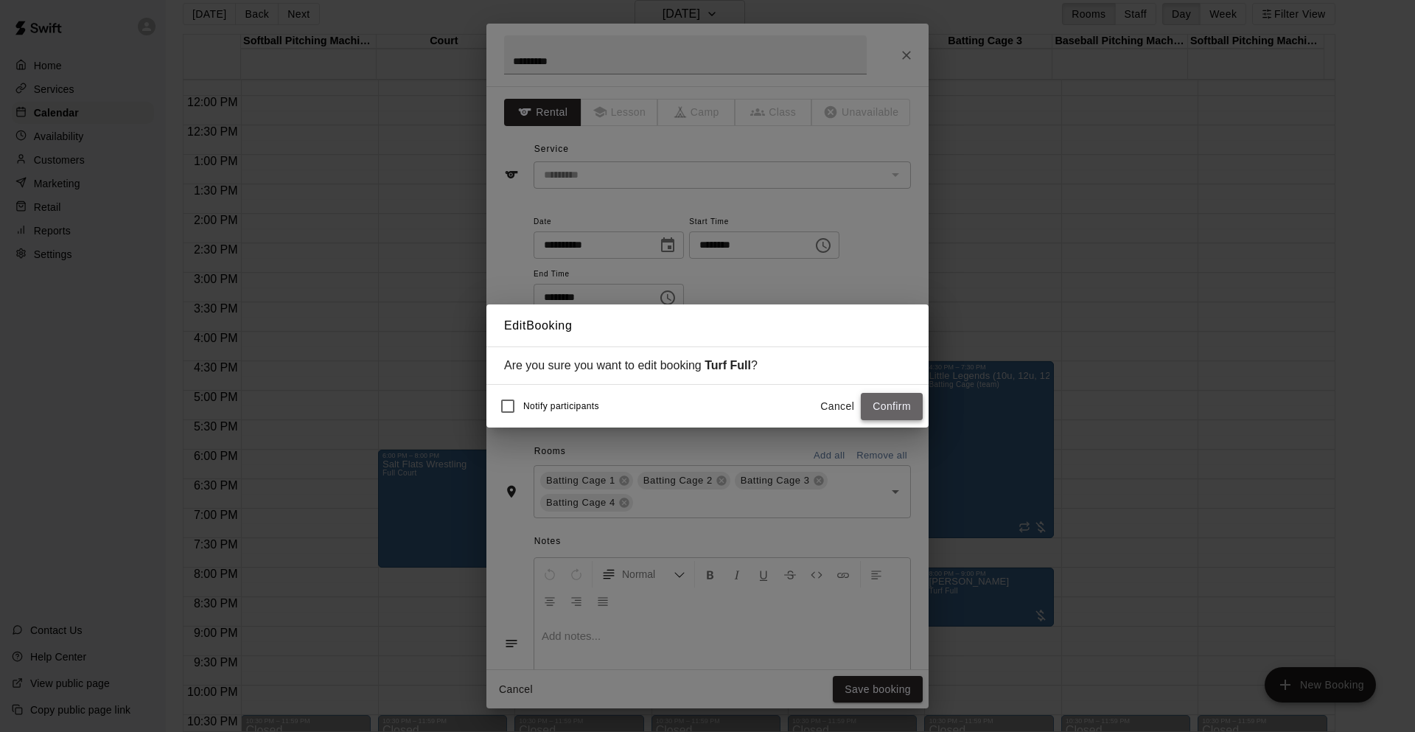
click at [887, 409] on button "Confirm" at bounding box center [892, 406] width 62 height 27
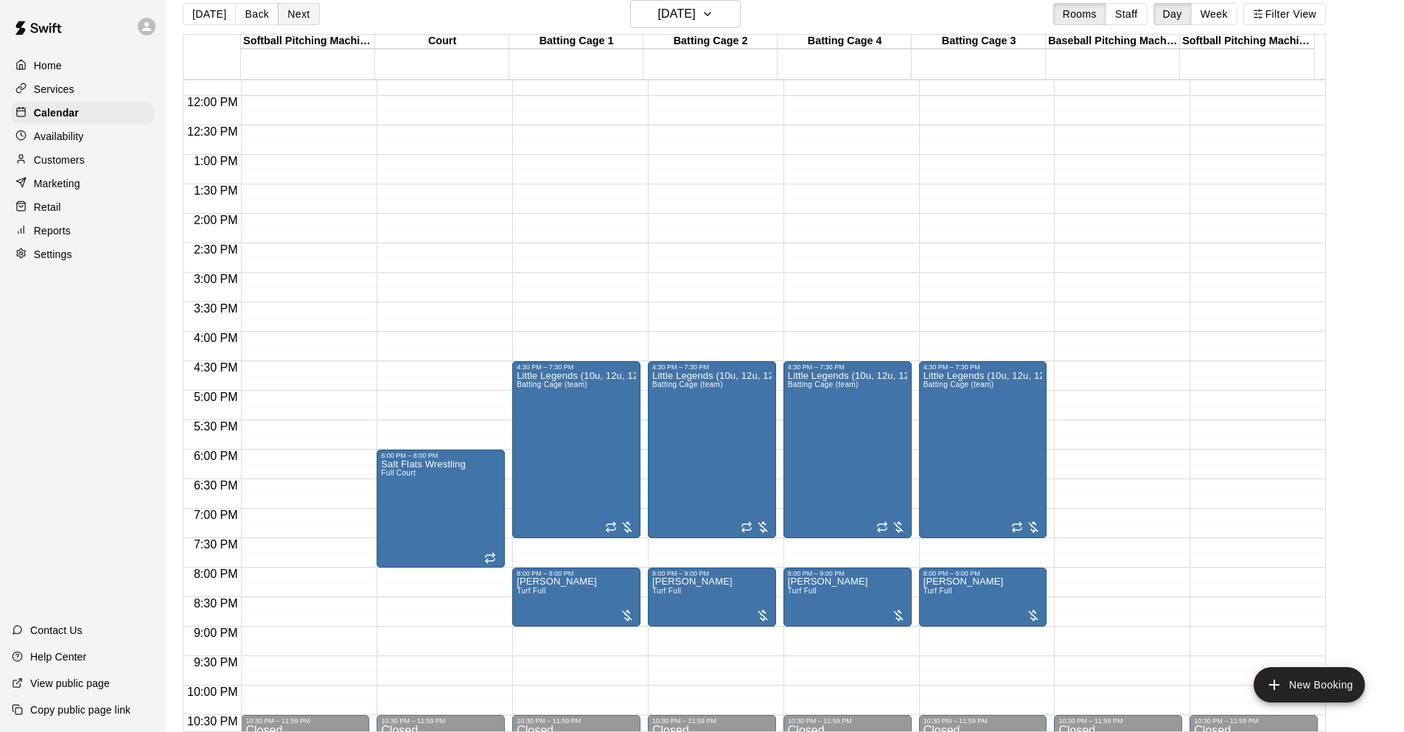
click at [304, 21] on button "Next" at bounding box center [298, 14] width 41 height 22
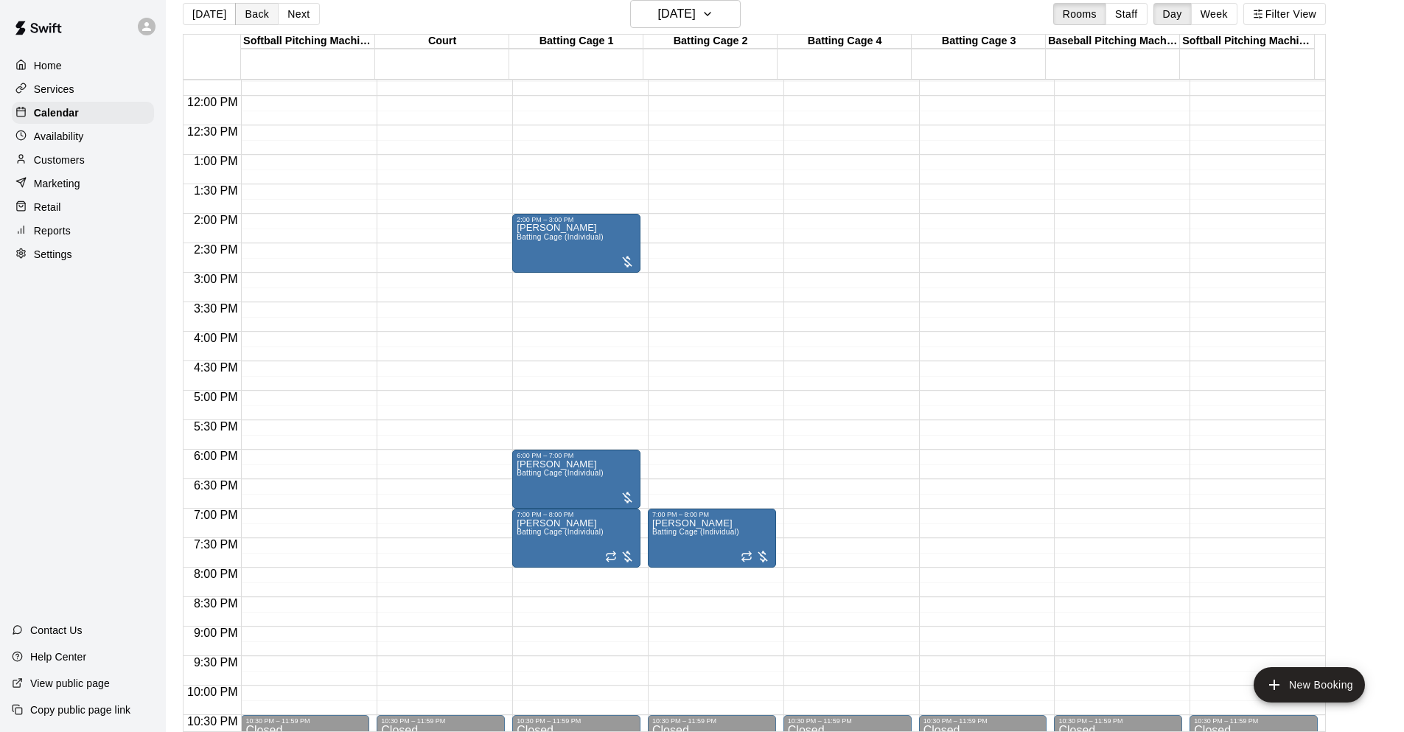
click at [257, 15] on button "Back" at bounding box center [256, 14] width 43 height 22
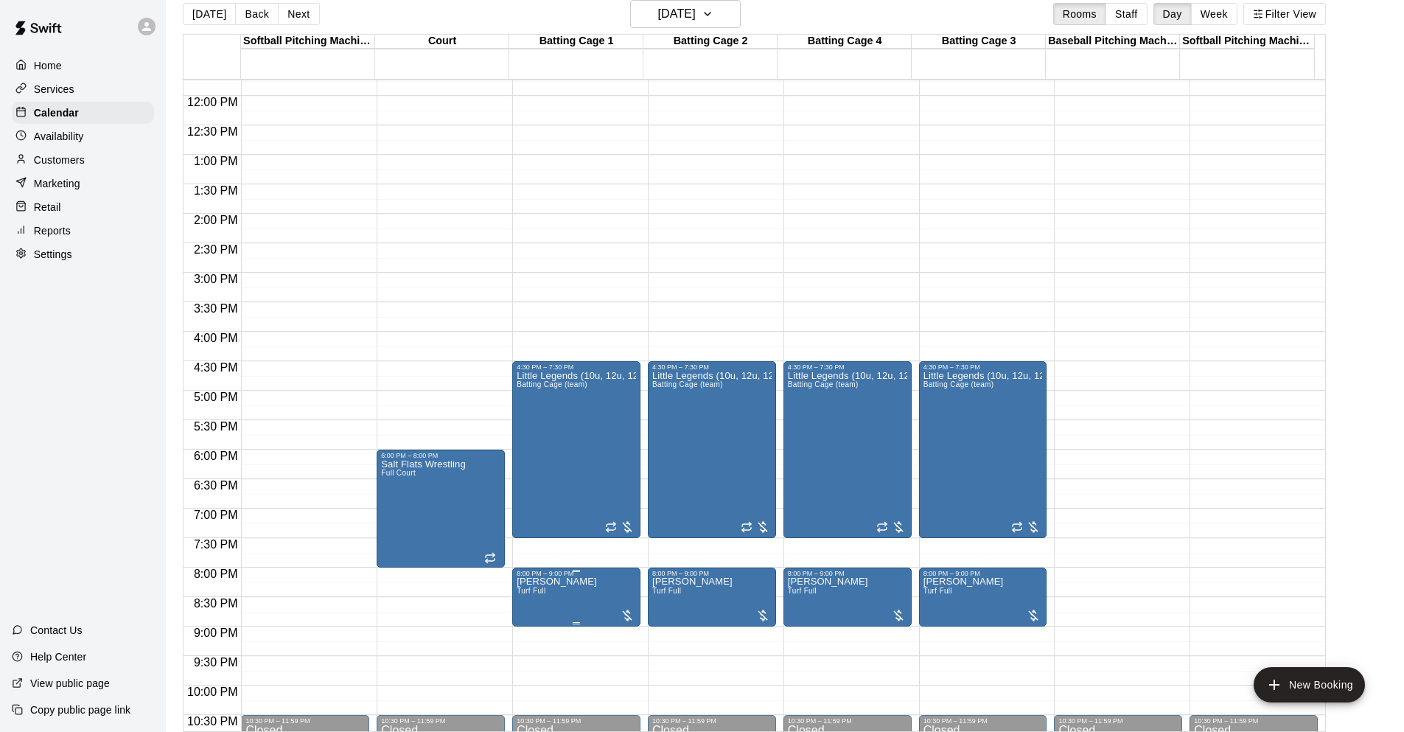
click at [573, 573] on div "8:00 PM – 9:00 PM" at bounding box center [576, 573] width 119 height 7
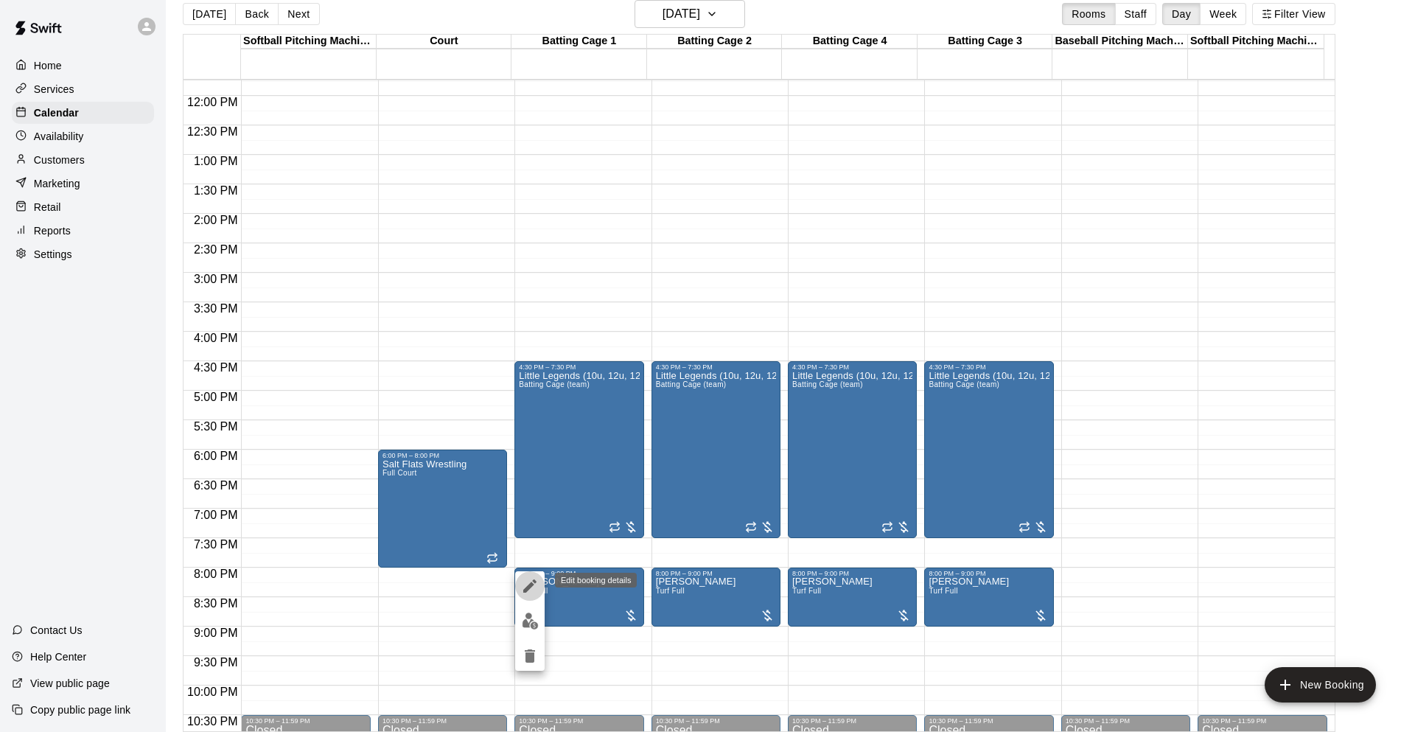
click at [531, 586] on icon "edit" at bounding box center [529, 585] width 13 height 13
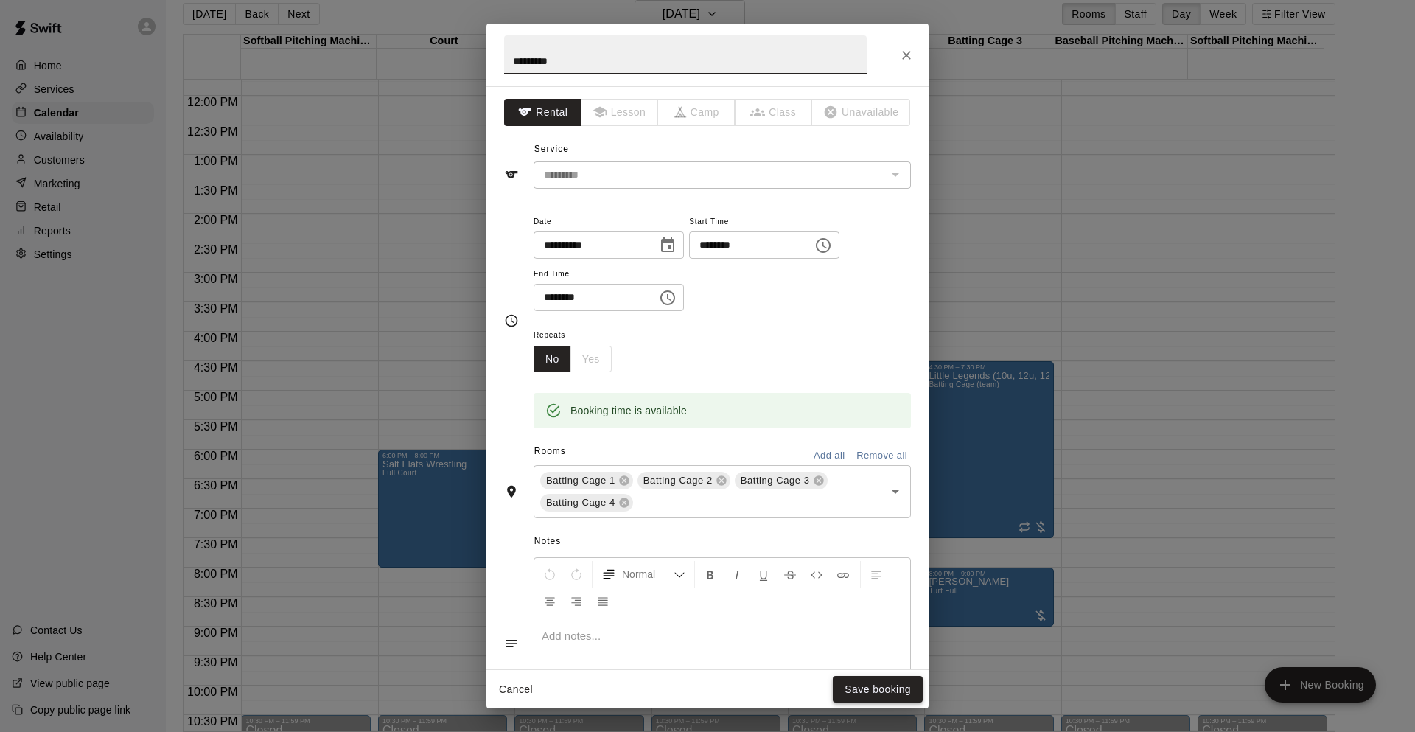
click at [886, 699] on button "Save booking" at bounding box center [878, 689] width 90 height 27
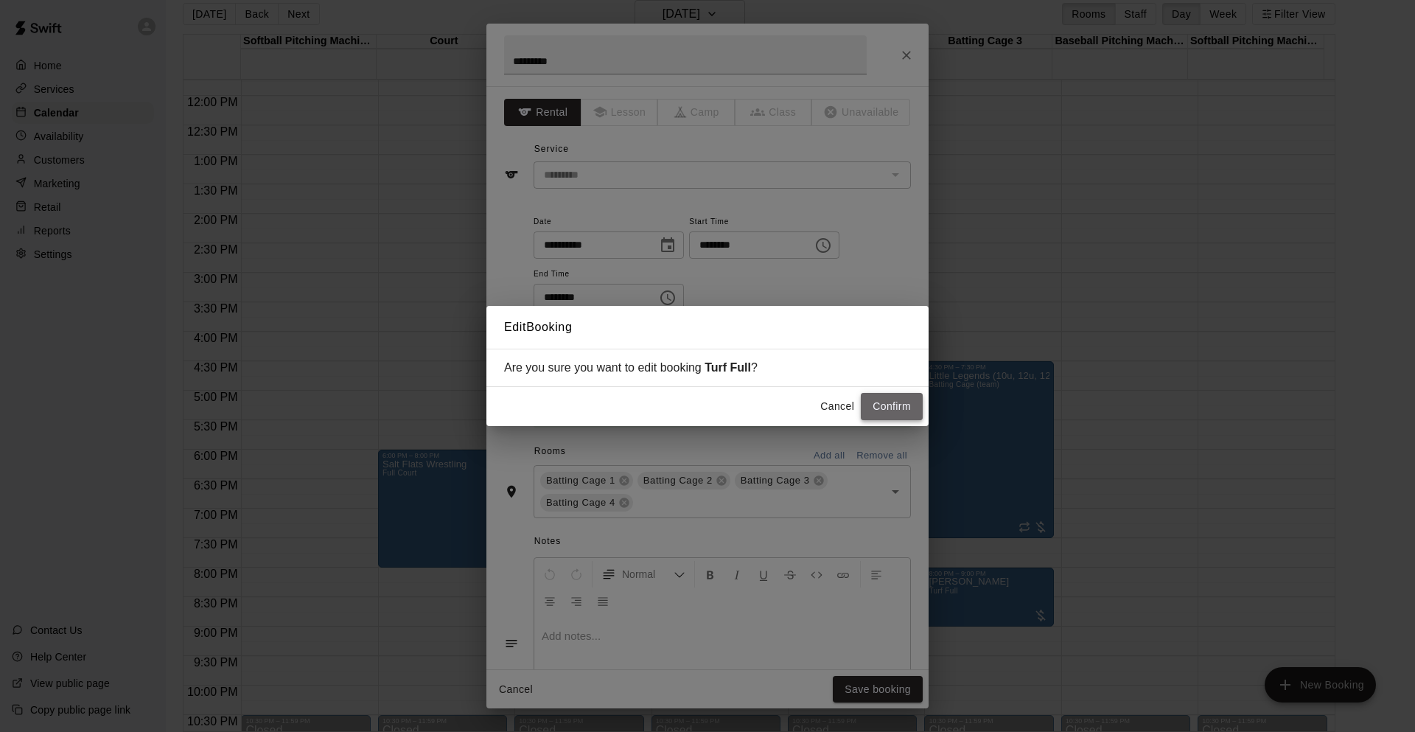
click at [893, 418] on button "Confirm" at bounding box center [892, 406] width 62 height 27
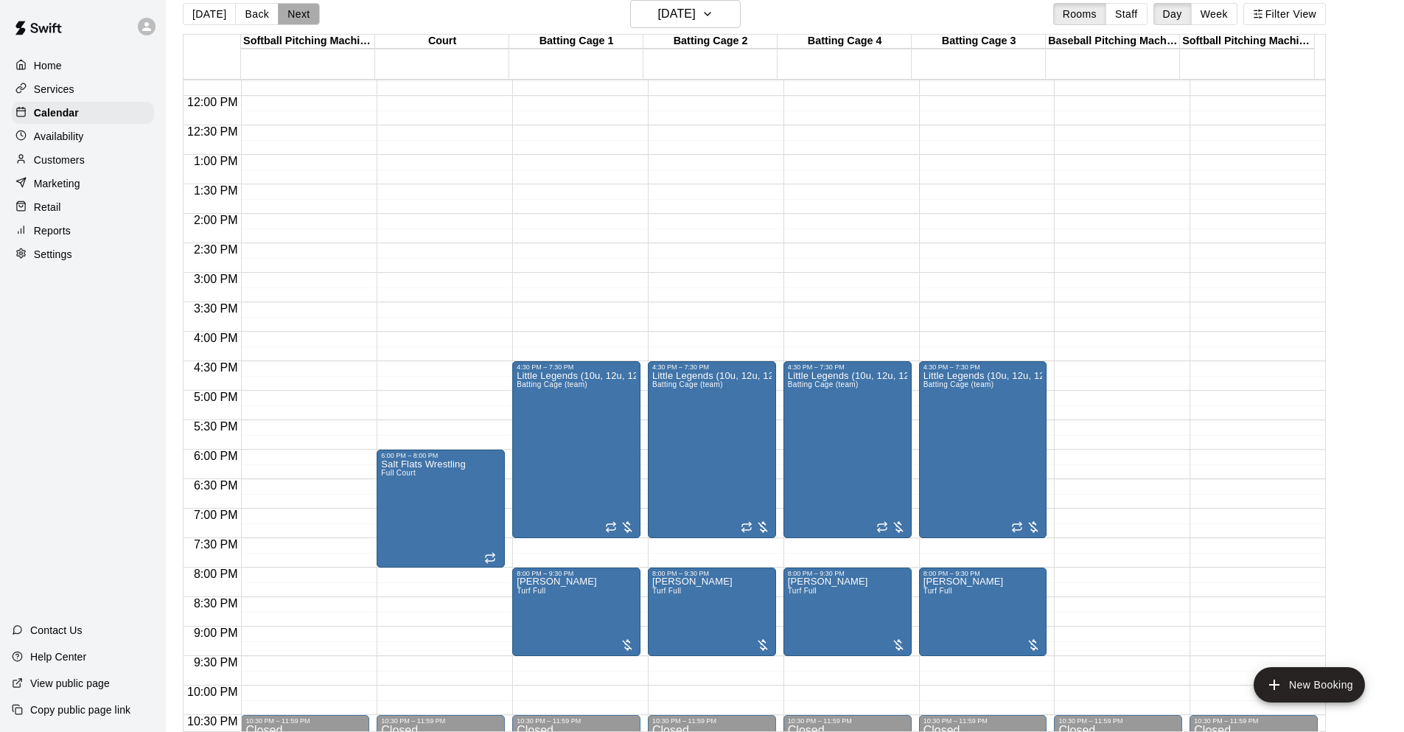
click at [293, 13] on button "Next" at bounding box center [298, 14] width 41 height 22
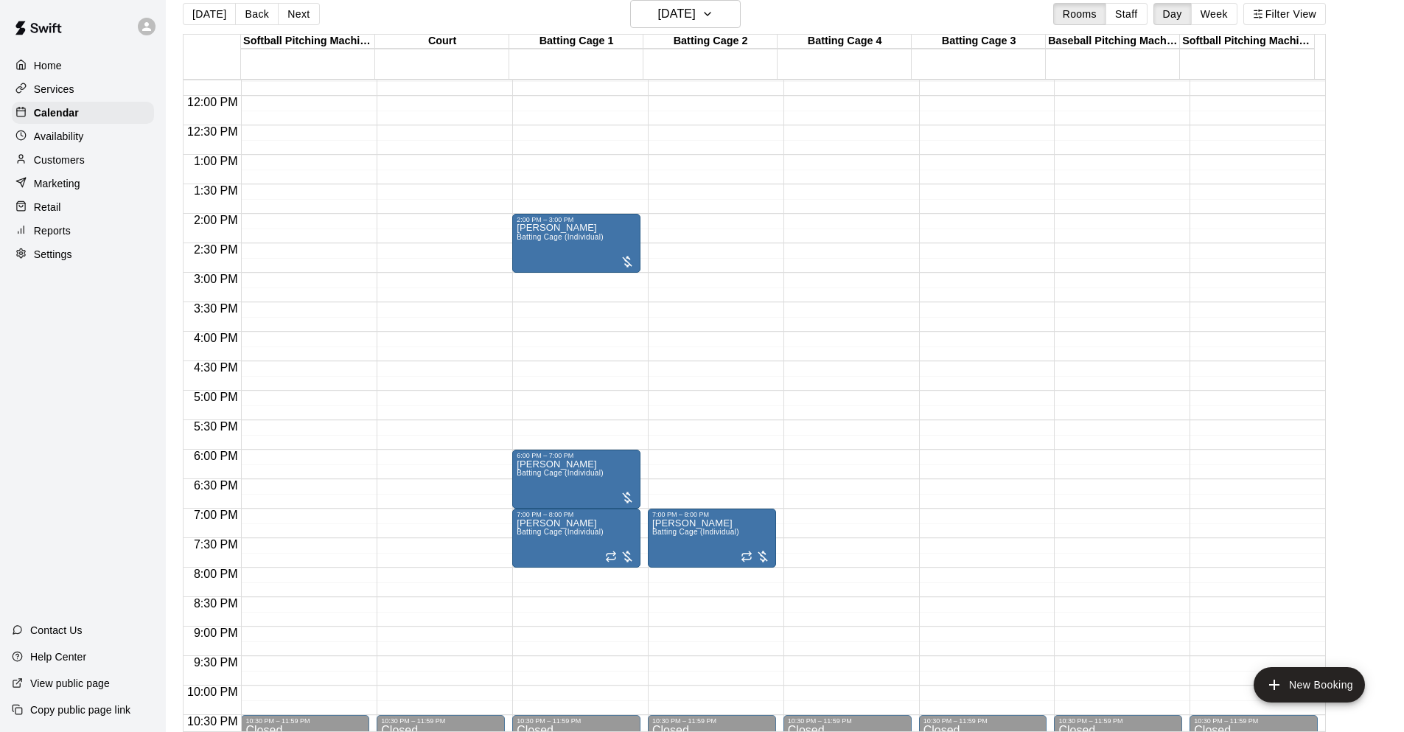
click at [591, 579] on div "12:00 AM – 5:00 AM Closed 2:00 PM – 3:00 PM Brooke Gumucio Batting Cage (Indivi…" at bounding box center [576, 95] width 128 height 1415
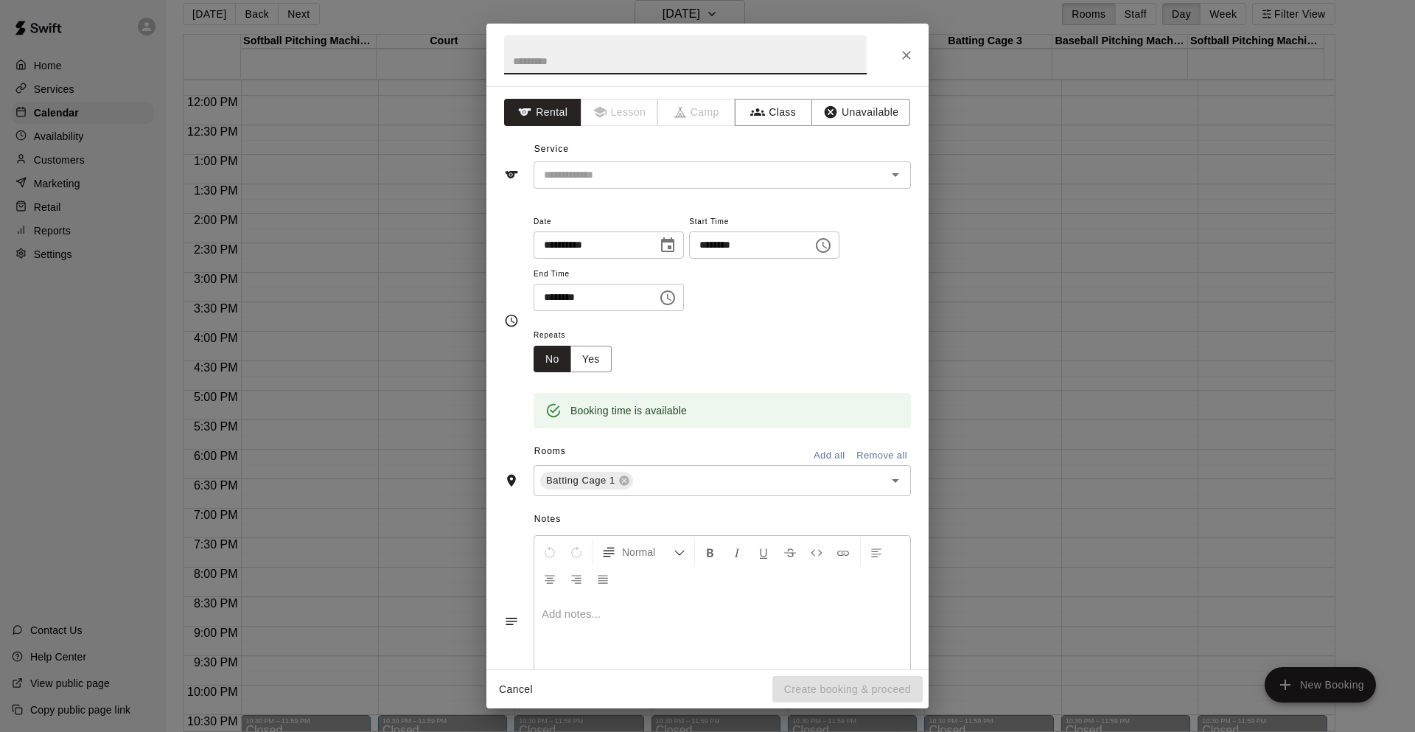
click at [671, 298] on icon "Choose time, selected time is 8:30 PM" at bounding box center [669, 297] width 4 height 7
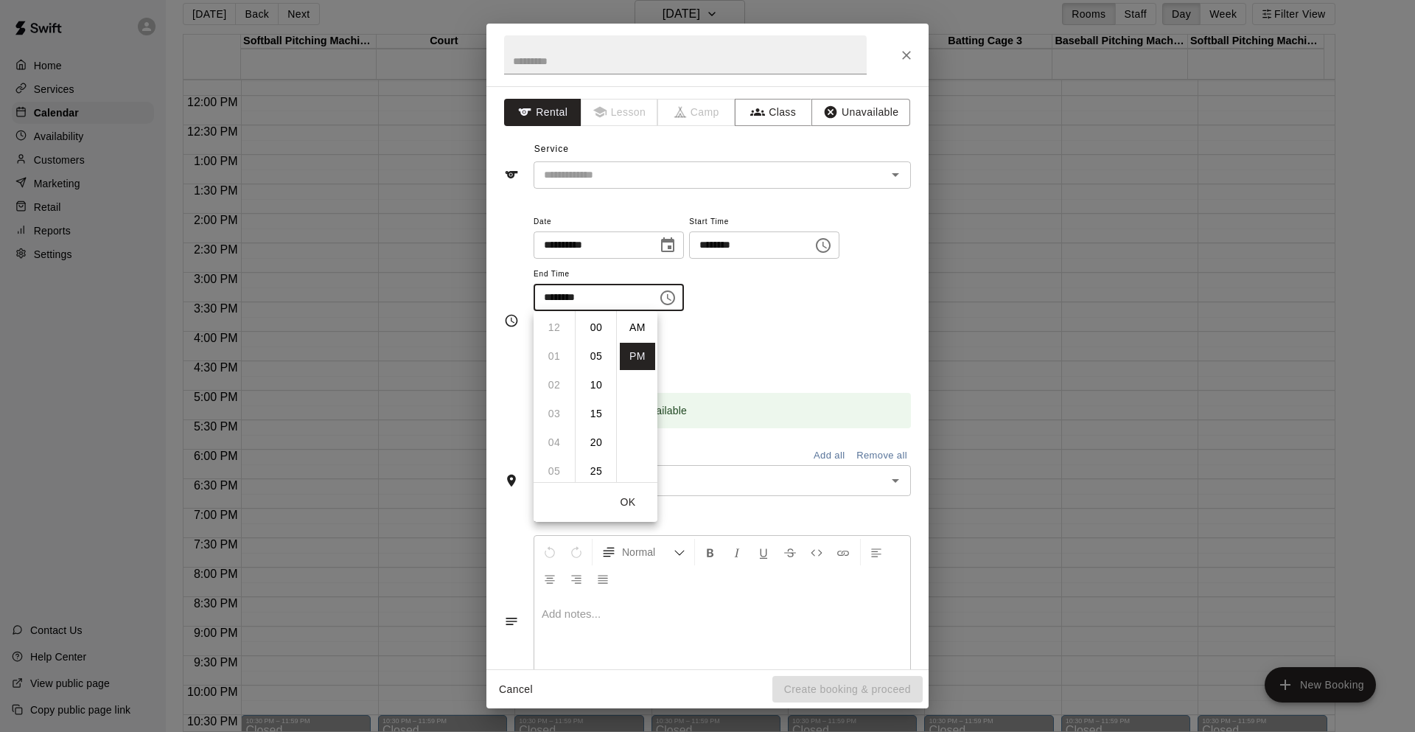
scroll to position [27, 0]
click at [549, 360] on li "09" at bounding box center [554, 356] width 35 height 27
type input "********"
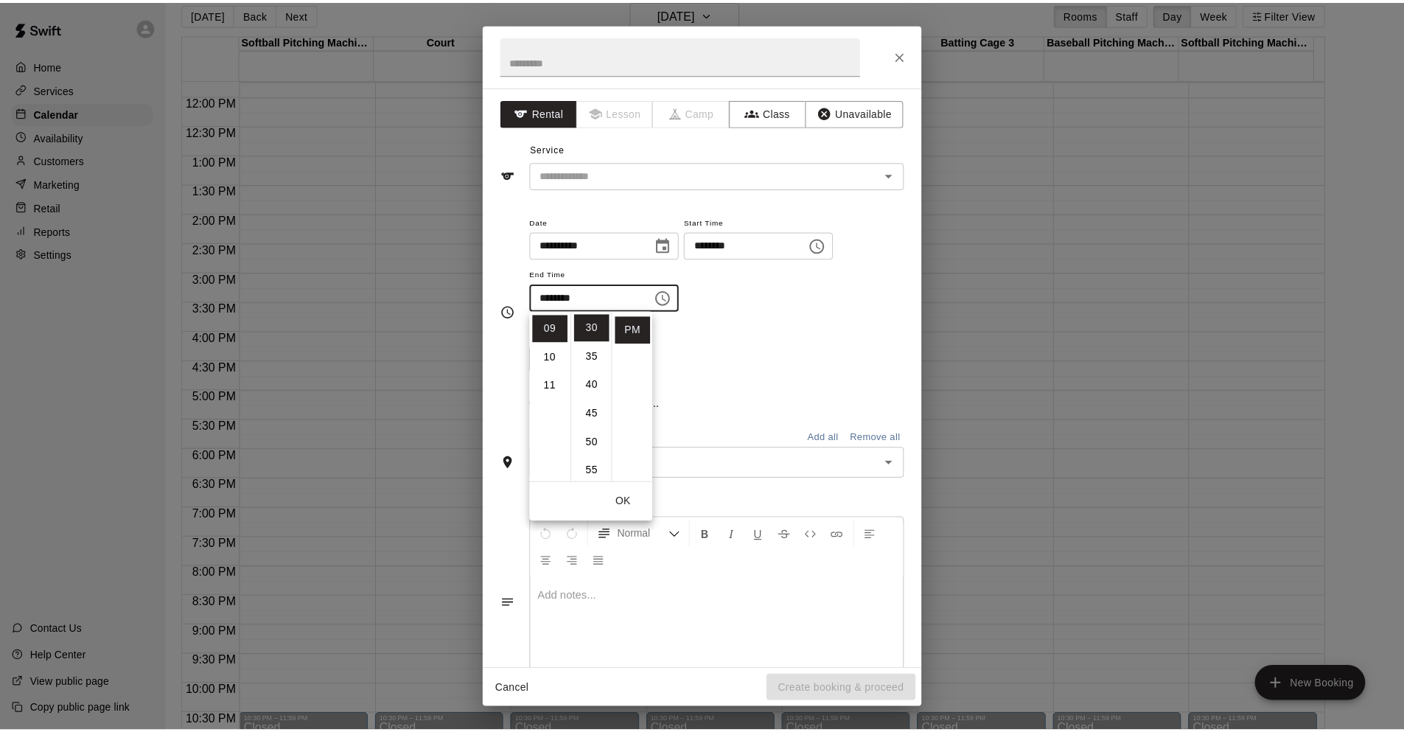
scroll to position [259, 0]
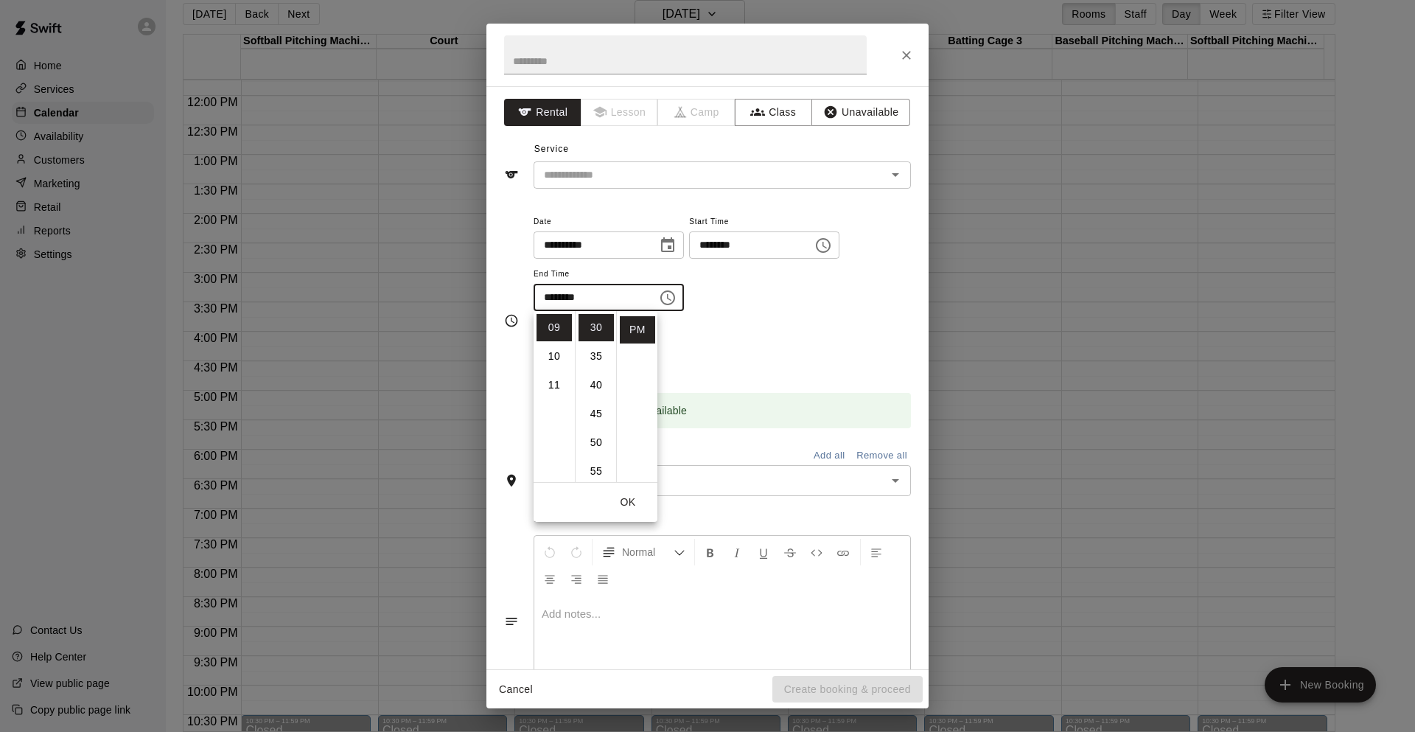
click at [704, 350] on div "Repeats No Yes" at bounding box center [722, 349] width 377 height 46
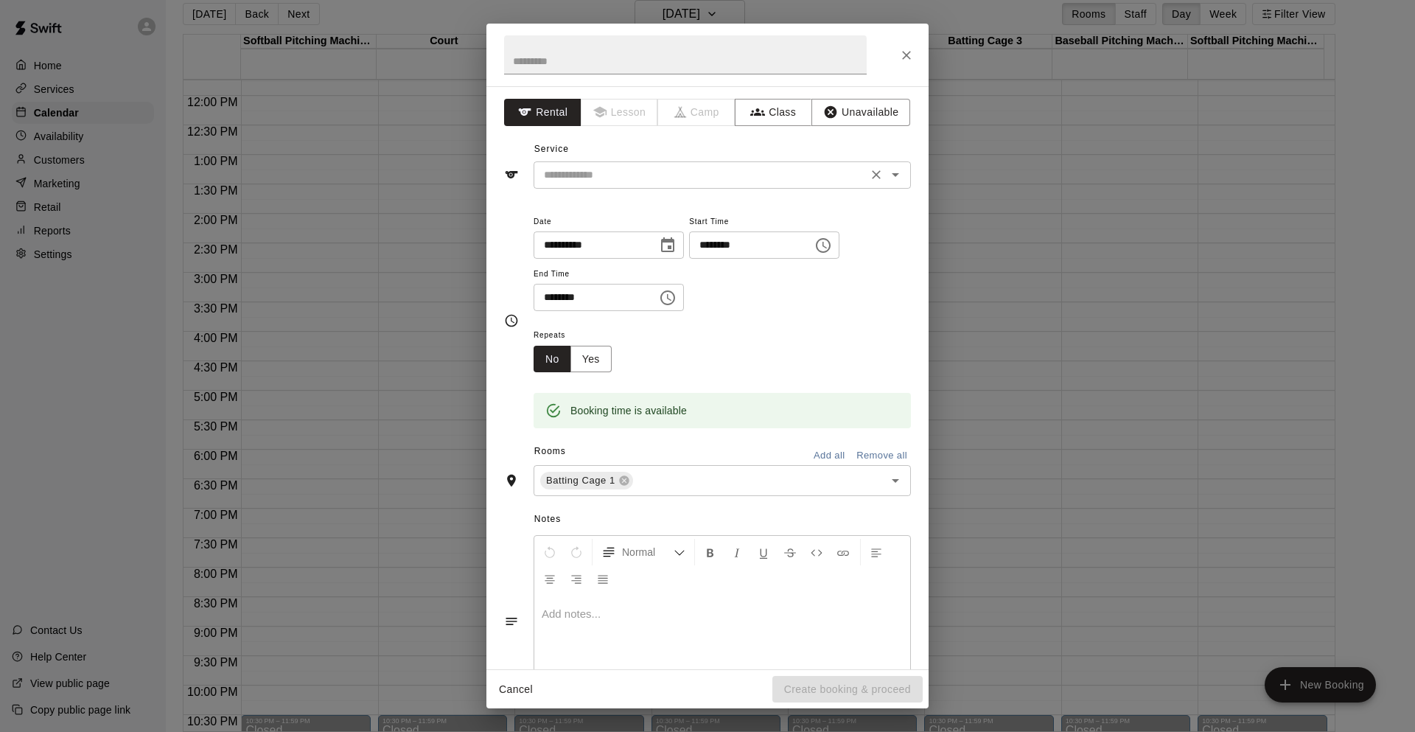
click at [878, 164] on div "​" at bounding box center [722, 174] width 377 height 27
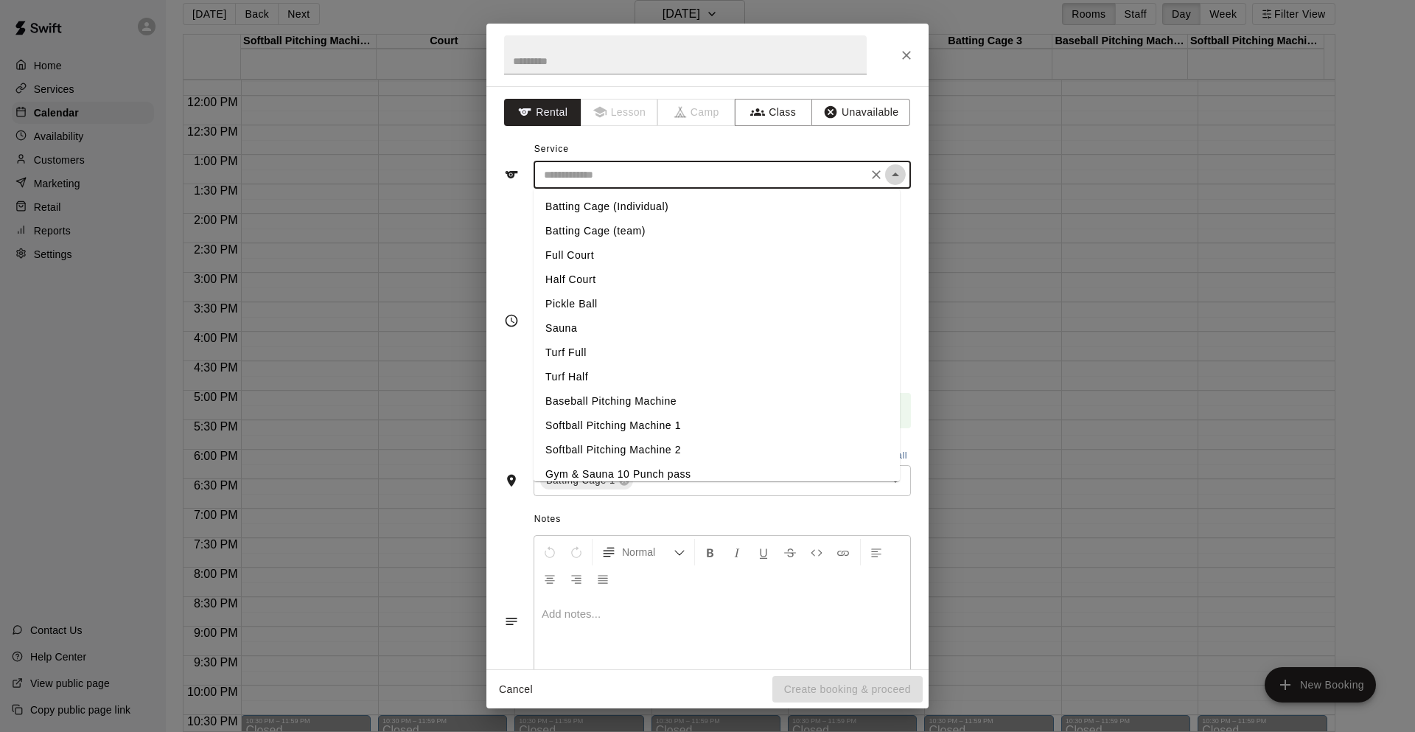
click at [887, 175] on icon "Close" at bounding box center [896, 175] width 18 height 18
click at [831, 177] on input "text" at bounding box center [700, 175] width 325 height 18
click at [576, 356] on li "Turf Full" at bounding box center [717, 352] width 366 height 24
type input "*********"
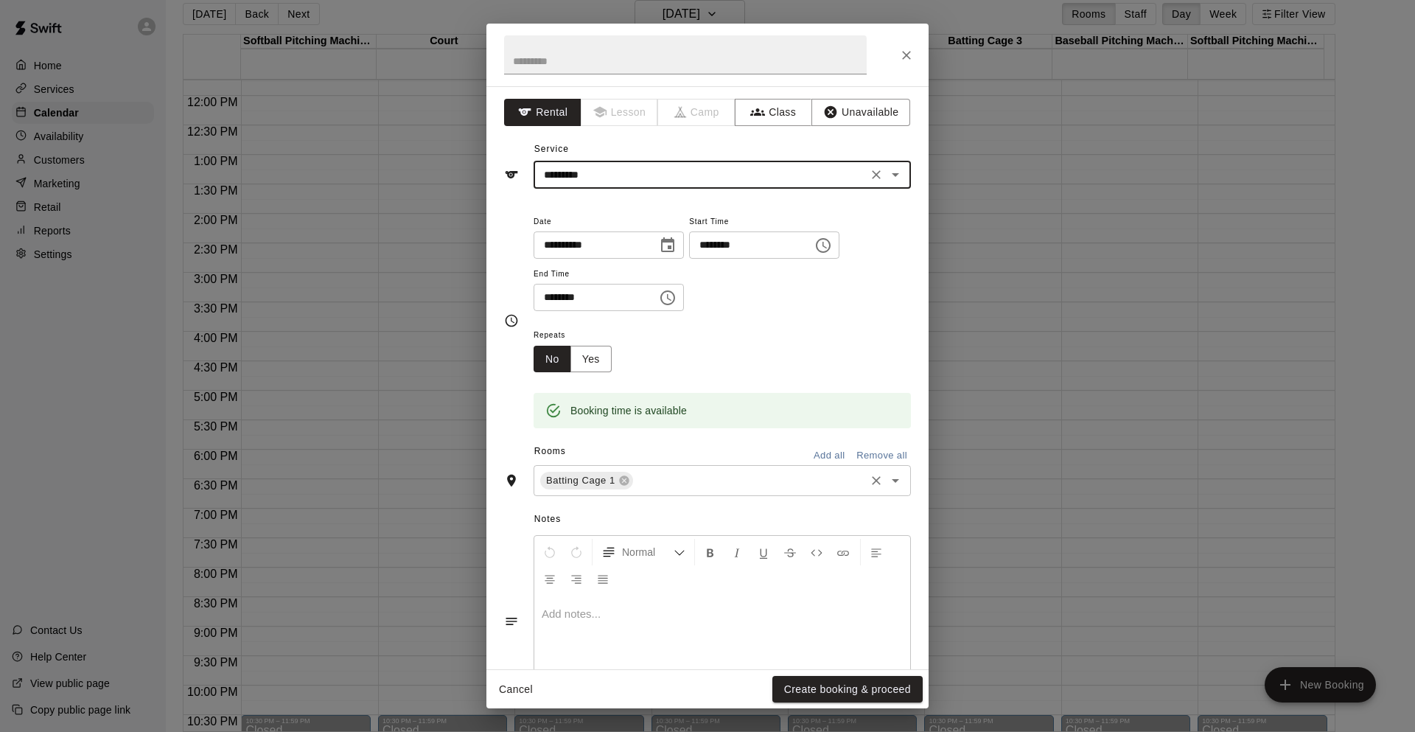
click at [660, 486] on input "text" at bounding box center [749, 481] width 228 height 18
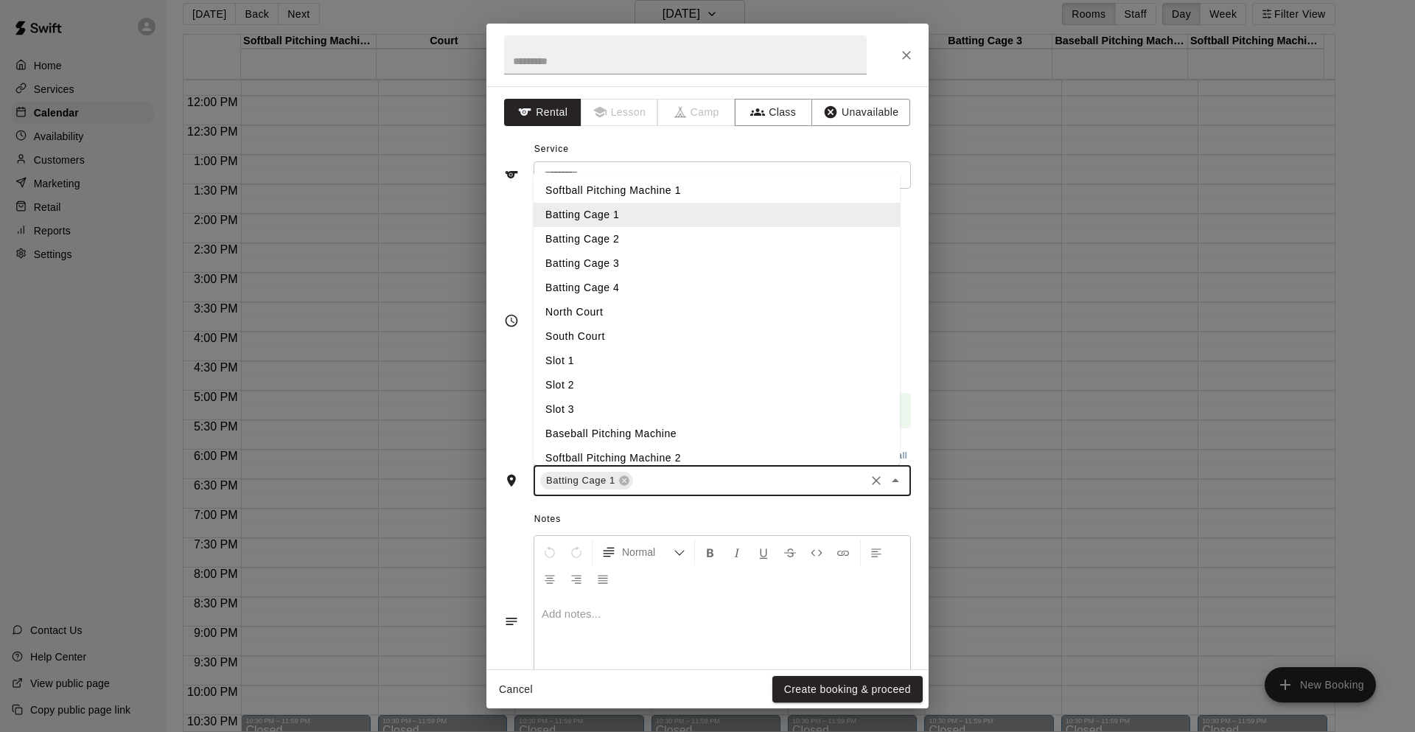
click at [634, 245] on li "Batting Cage 2" at bounding box center [717, 239] width 366 height 24
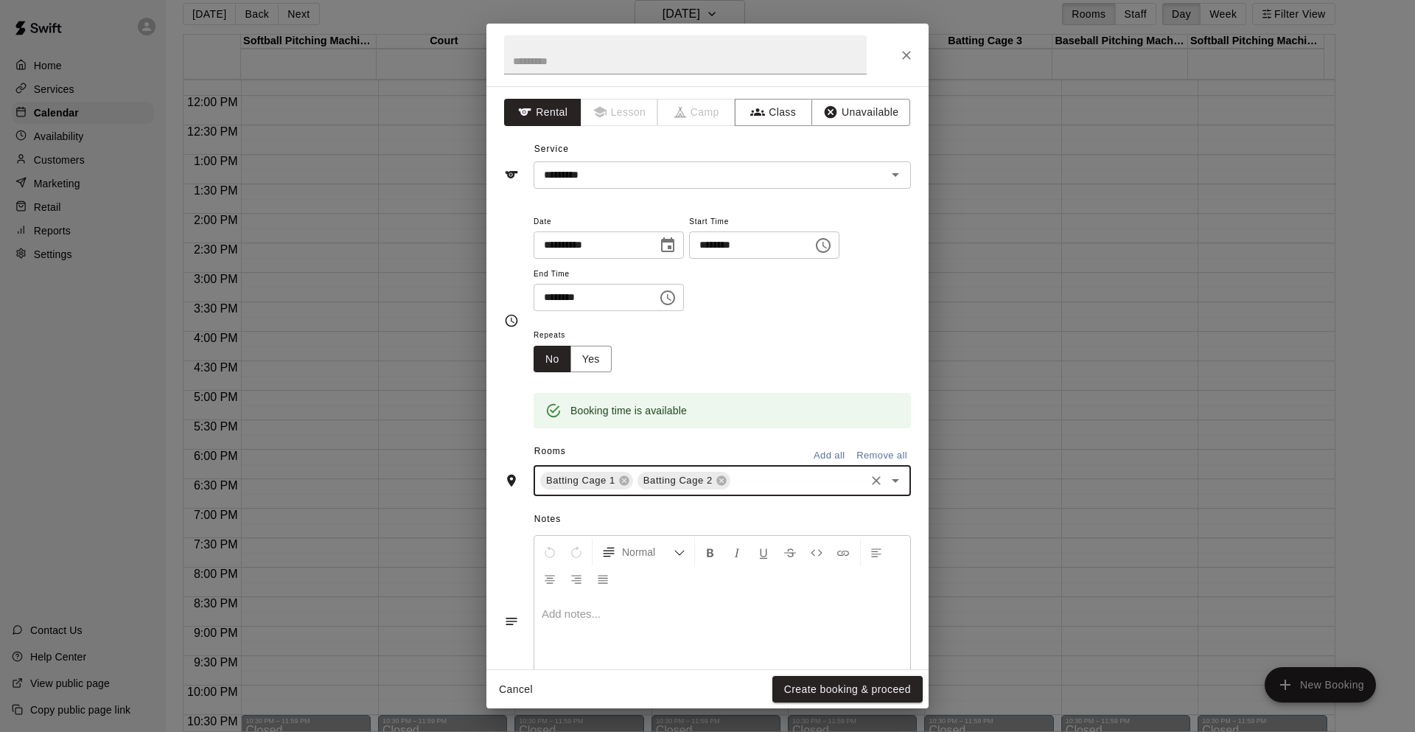
click at [758, 469] on div "Batting Cage 1 Batting Cage 2 ​" at bounding box center [722, 480] width 377 height 31
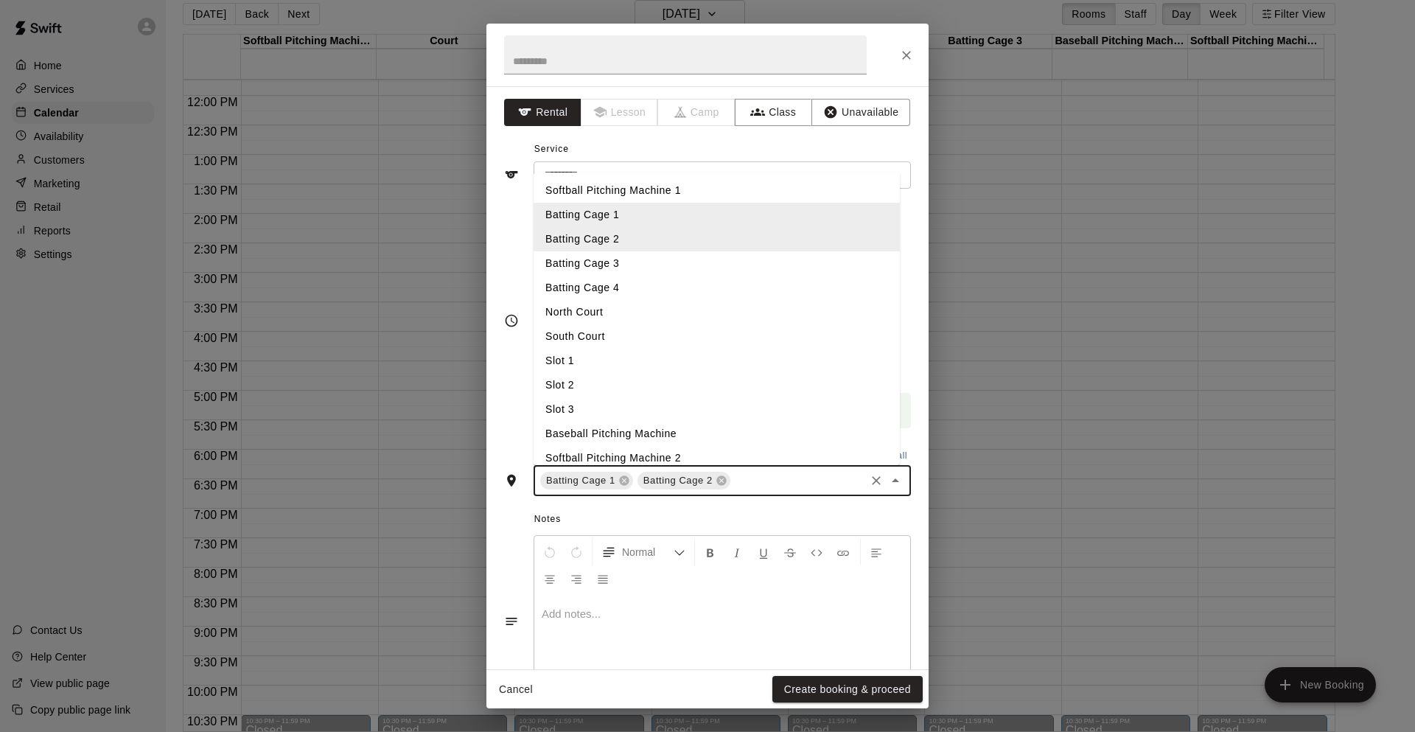
click at [661, 268] on li "Batting Cage 3" at bounding box center [717, 263] width 366 height 24
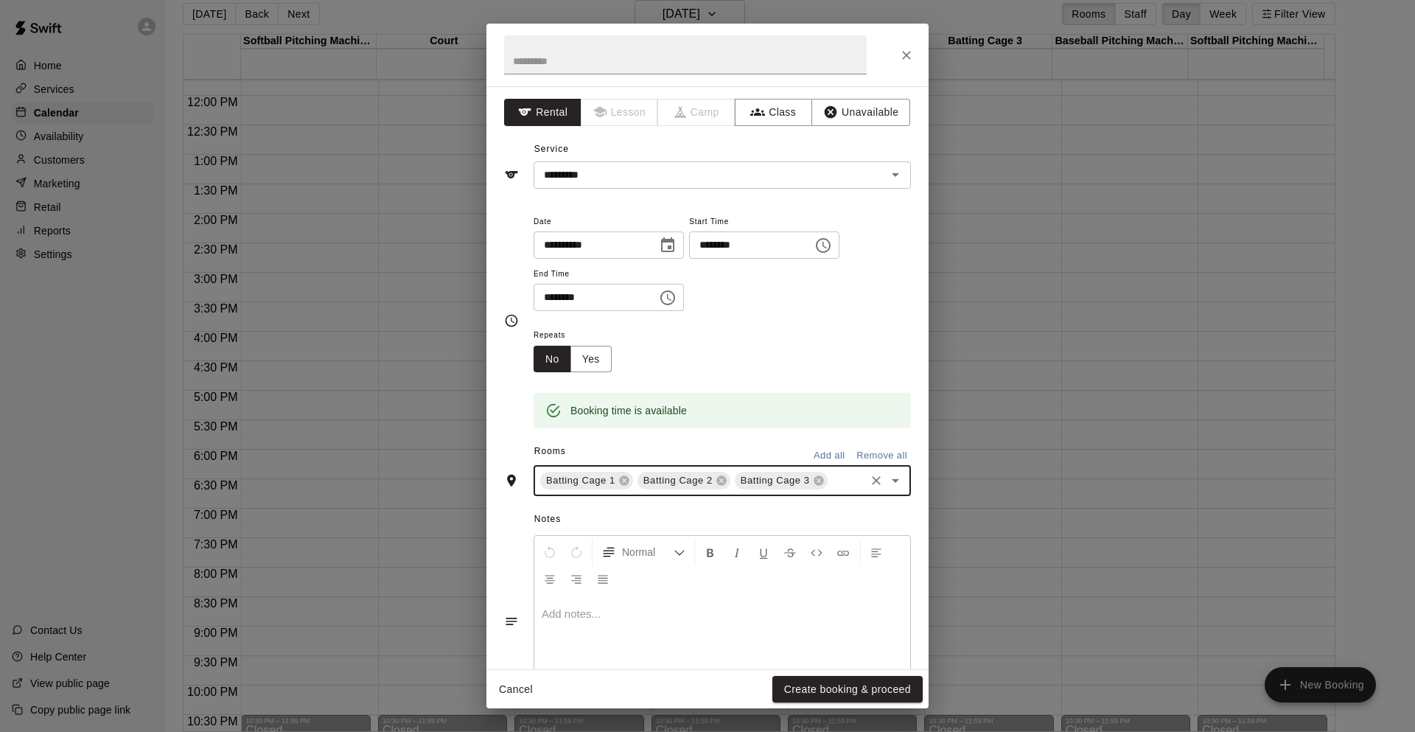
click at [830, 490] on input "text" at bounding box center [846, 481] width 33 height 18
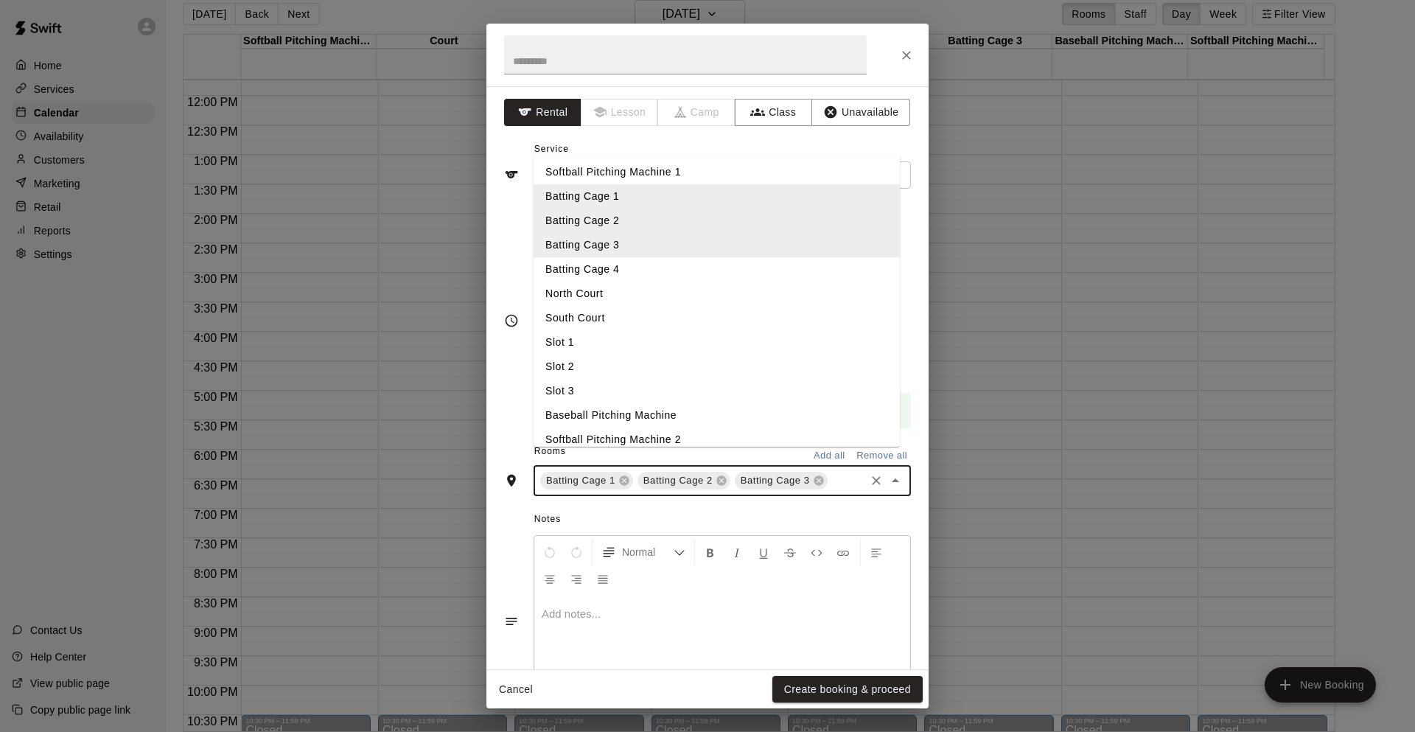
click at [640, 282] on li "Batting Cage 4" at bounding box center [717, 269] width 366 height 24
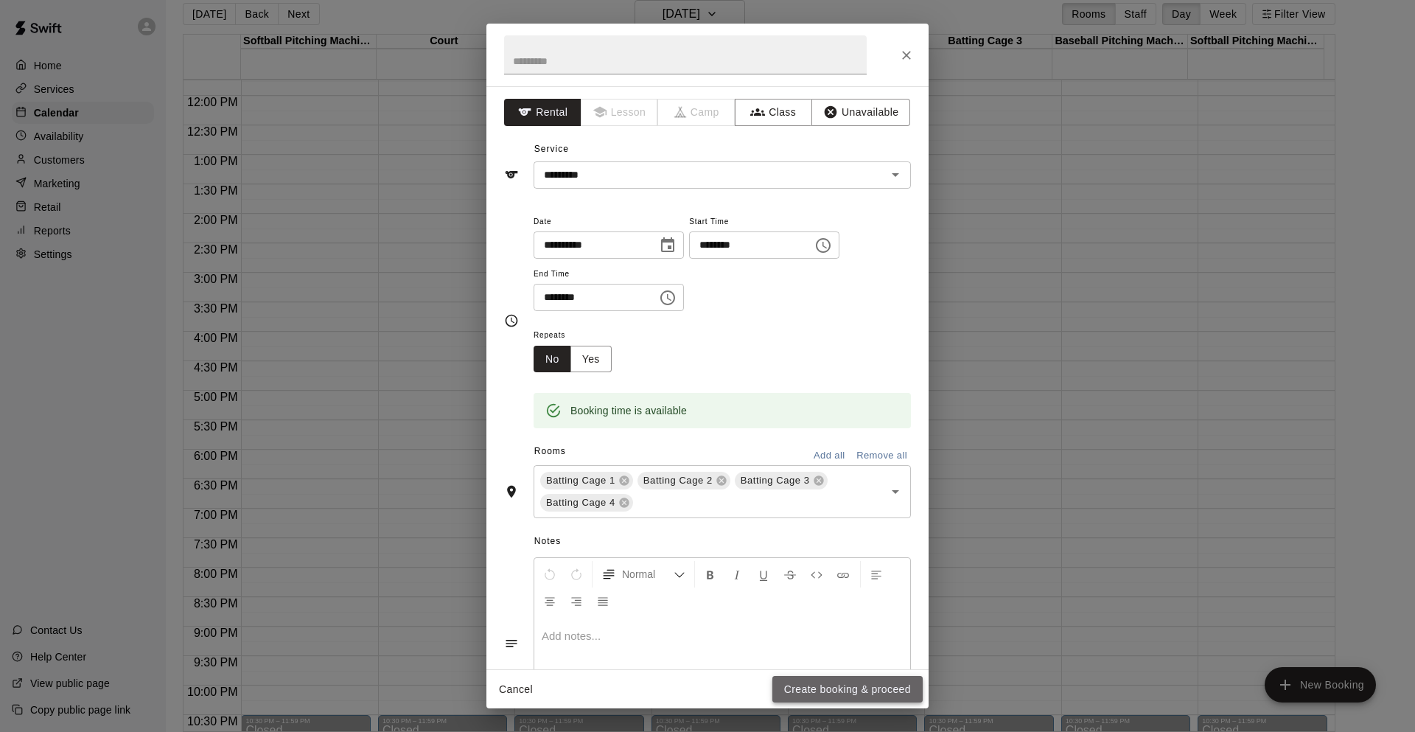
click at [797, 685] on button "Create booking & proceed" at bounding box center [847, 689] width 150 height 27
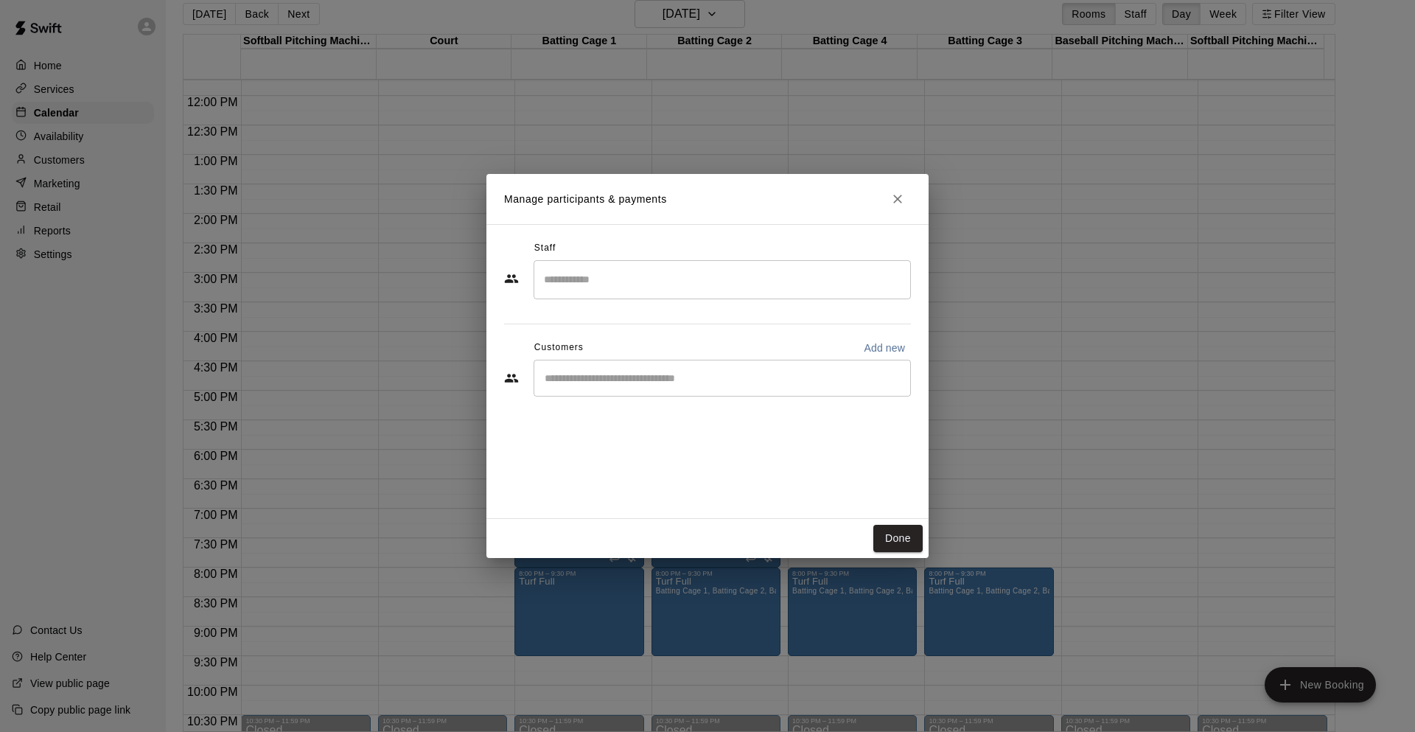
click at [695, 389] on div "​" at bounding box center [722, 378] width 377 height 37
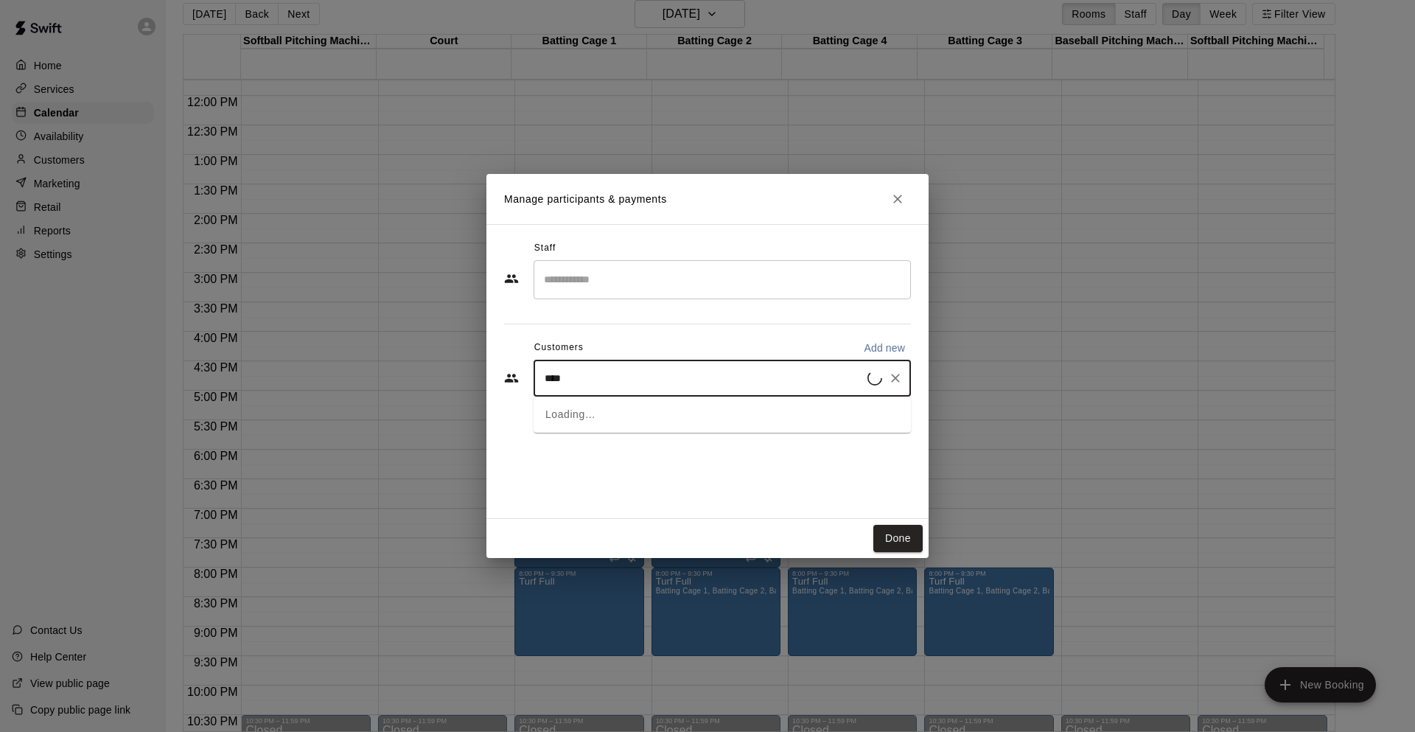
type input "*****"
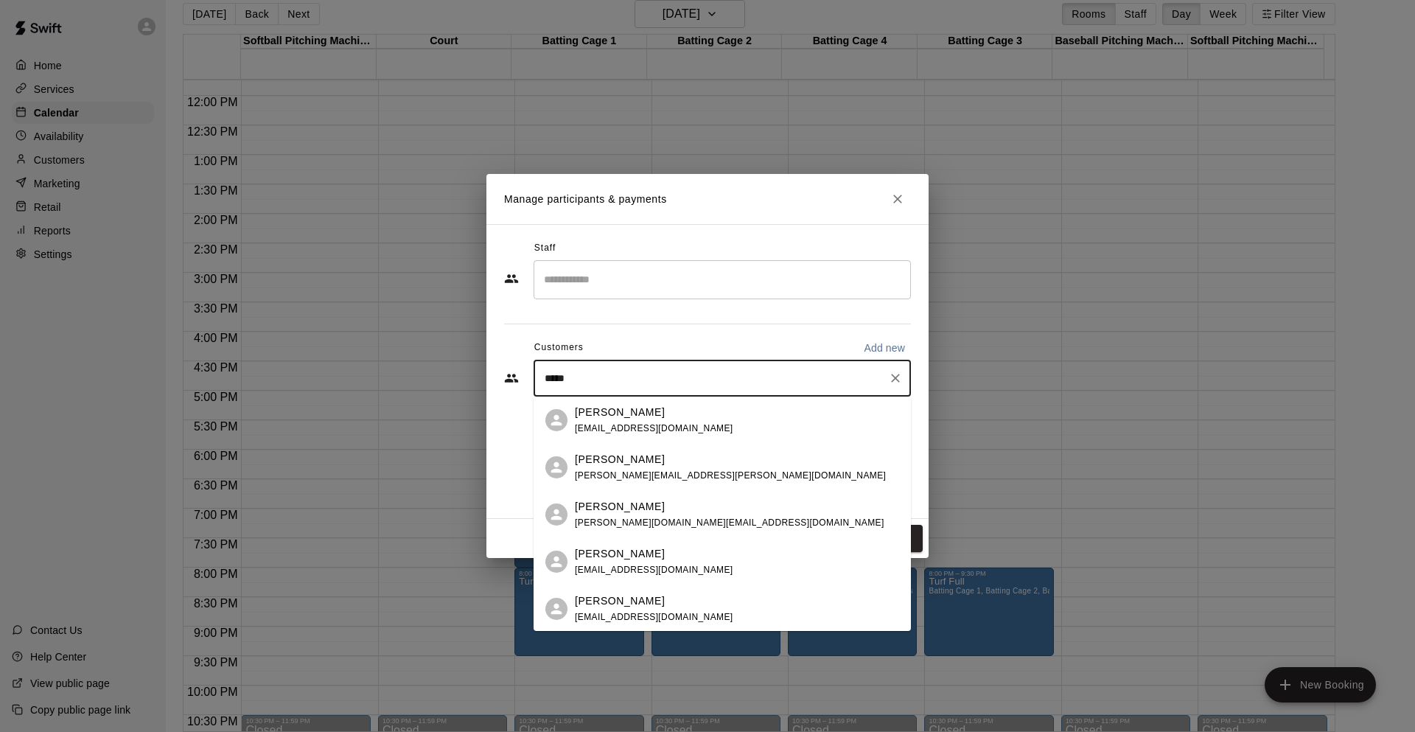
click at [652, 458] on p "[PERSON_NAME]" at bounding box center [620, 459] width 90 height 15
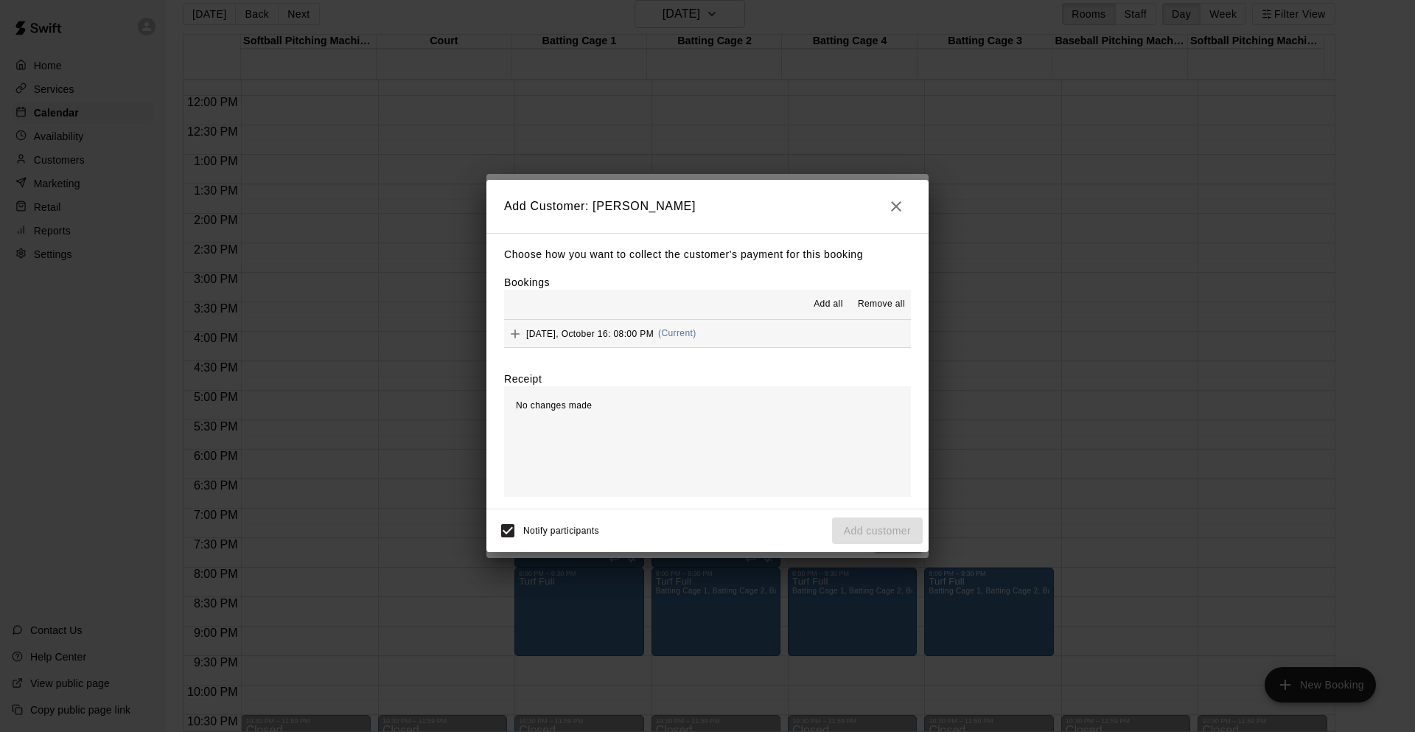
click at [821, 304] on span "Add all" at bounding box center [828, 304] width 29 height 15
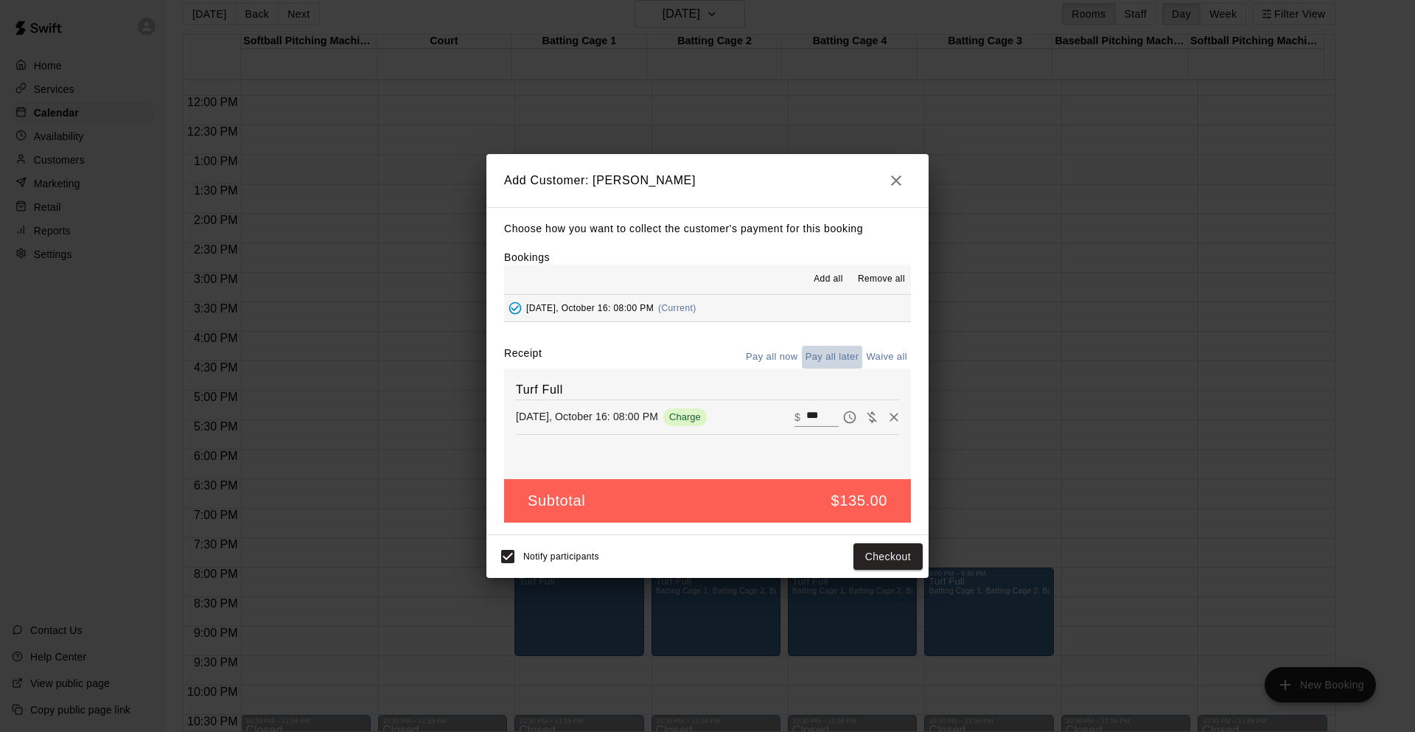
click at [840, 353] on button "Pay all later" at bounding box center [832, 357] width 61 height 23
click at [852, 561] on button "Add customer" at bounding box center [877, 556] width 91 height 27
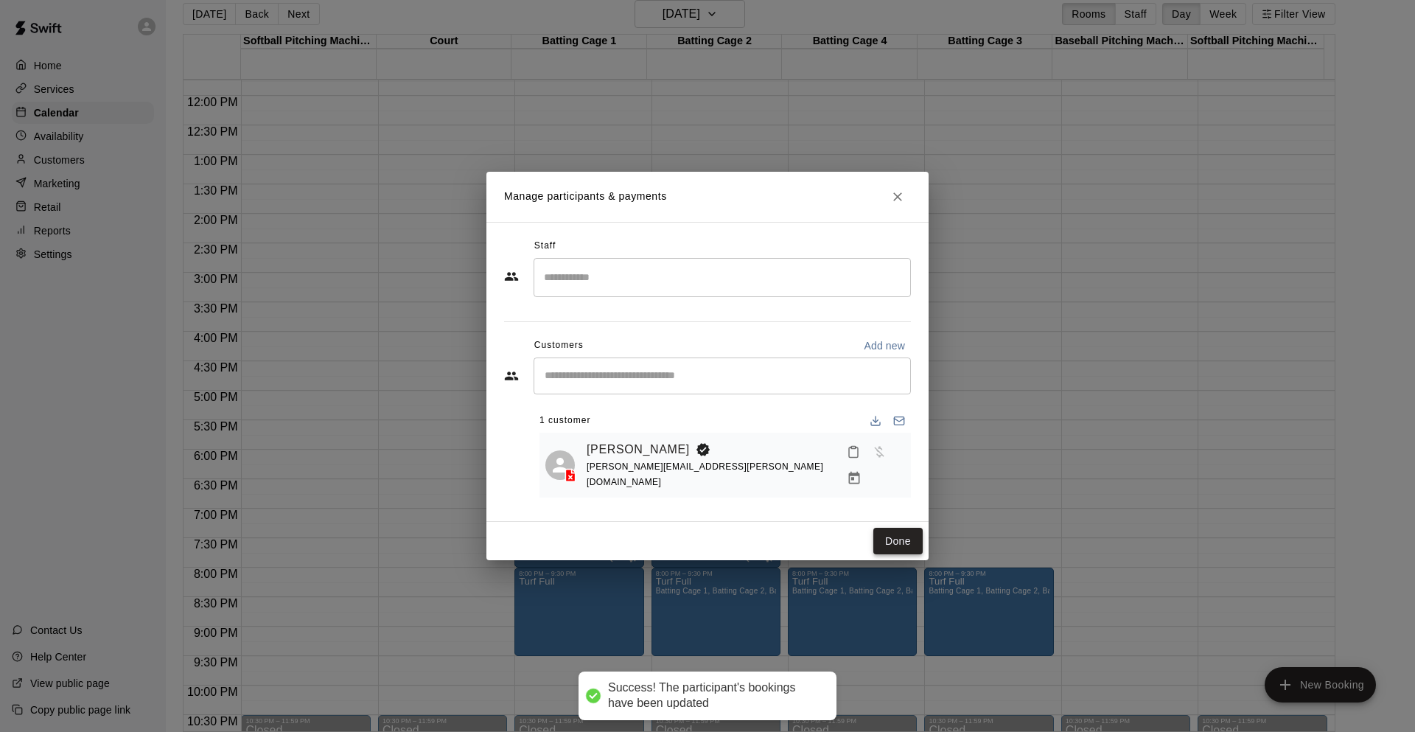
click at [885, 537] on button "Done" at bounding box center [897, 541] width 49 height 27
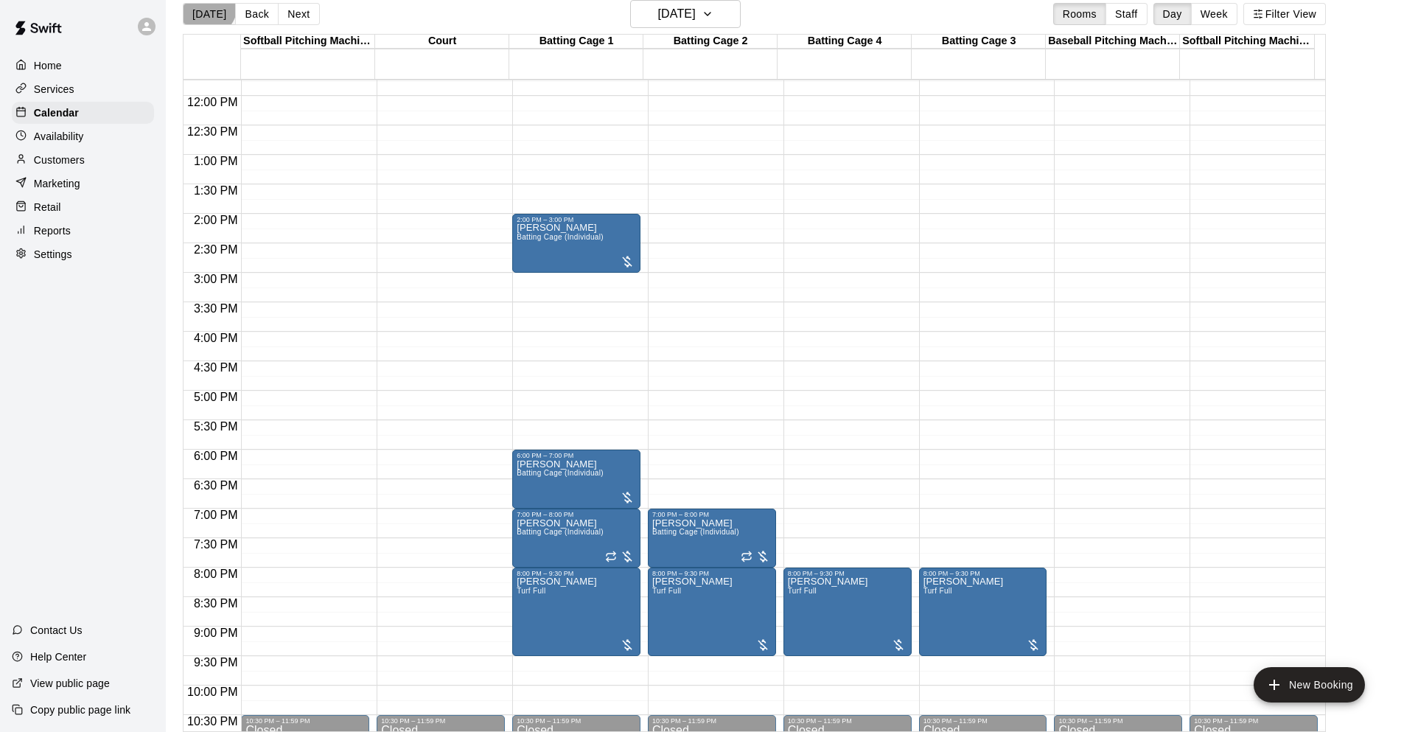
click at [203, 5] on button "[DATE]" at bounding box center [209, 14] width 53 height 22
